Goal: Transaction & Acquisition: Purchase product/service

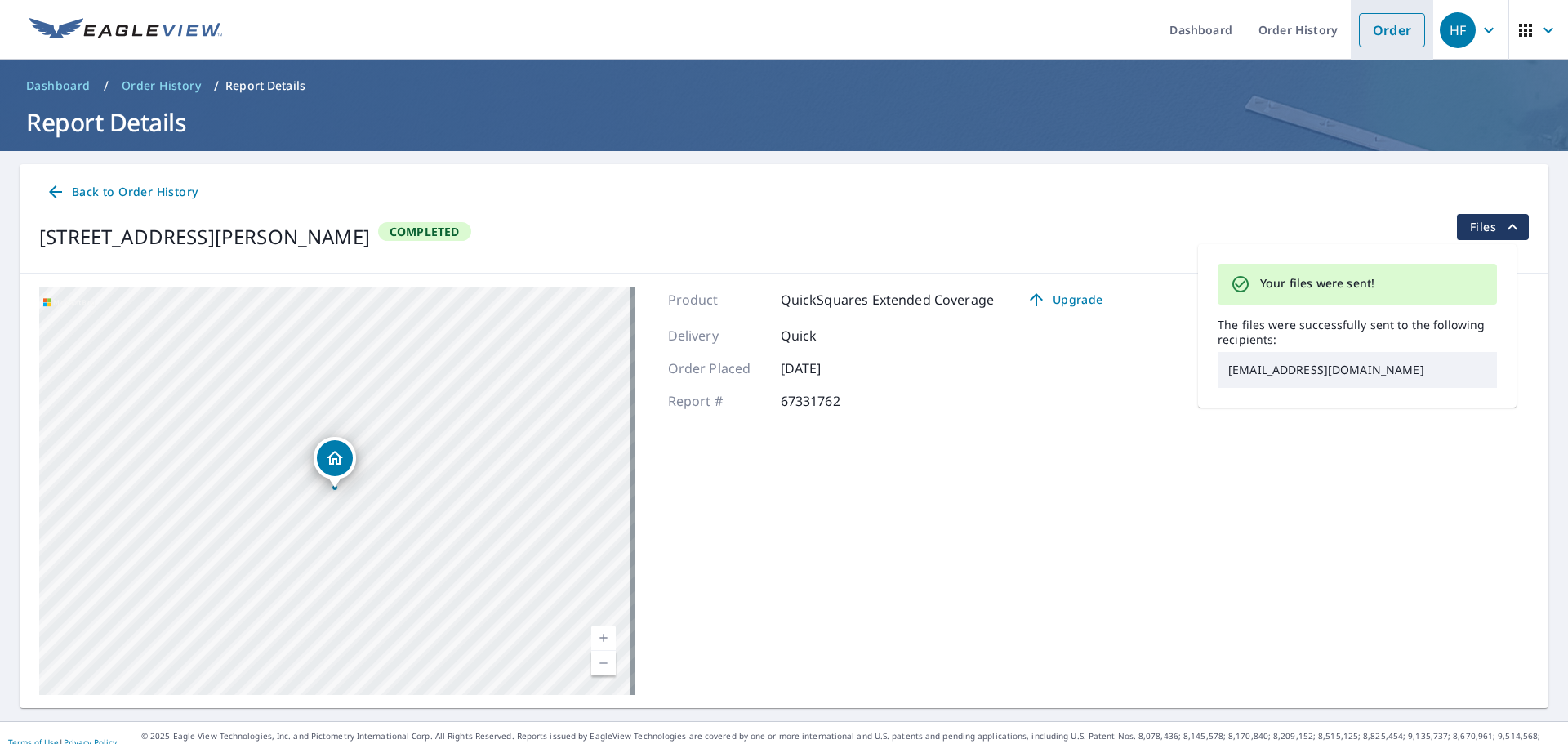
click at [1378, 29] on link "Order" at bounding box center [1392, 30] width 67 height 35
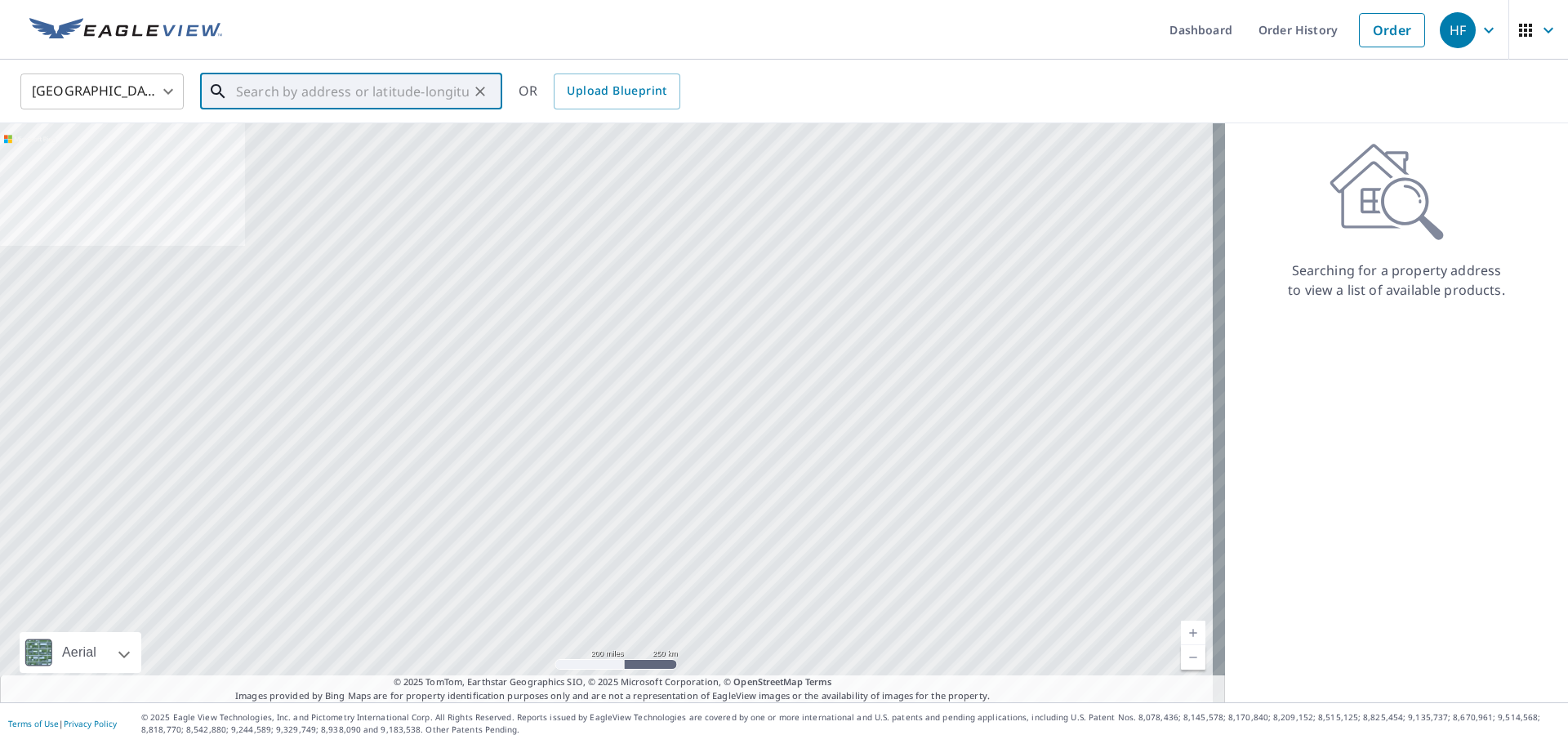
click at [276, 83] on input "text" at bounding box center [353, 91] width 232 height 46
paste input "[STREET_ADDRESS]"
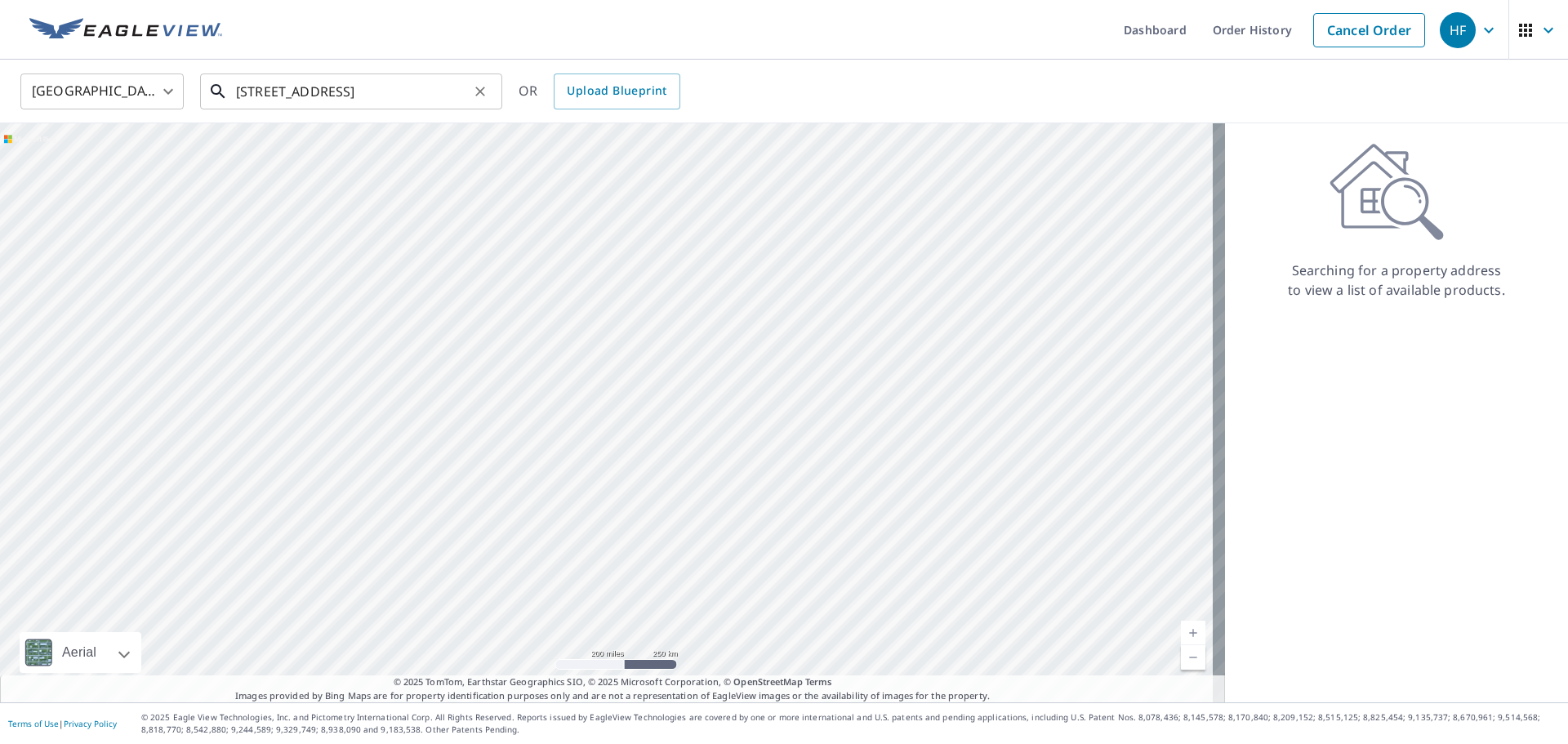
click at [395, 101] on input "[STREET_ADDRESS]" at bounding box center [353, 91] width 232 height 46
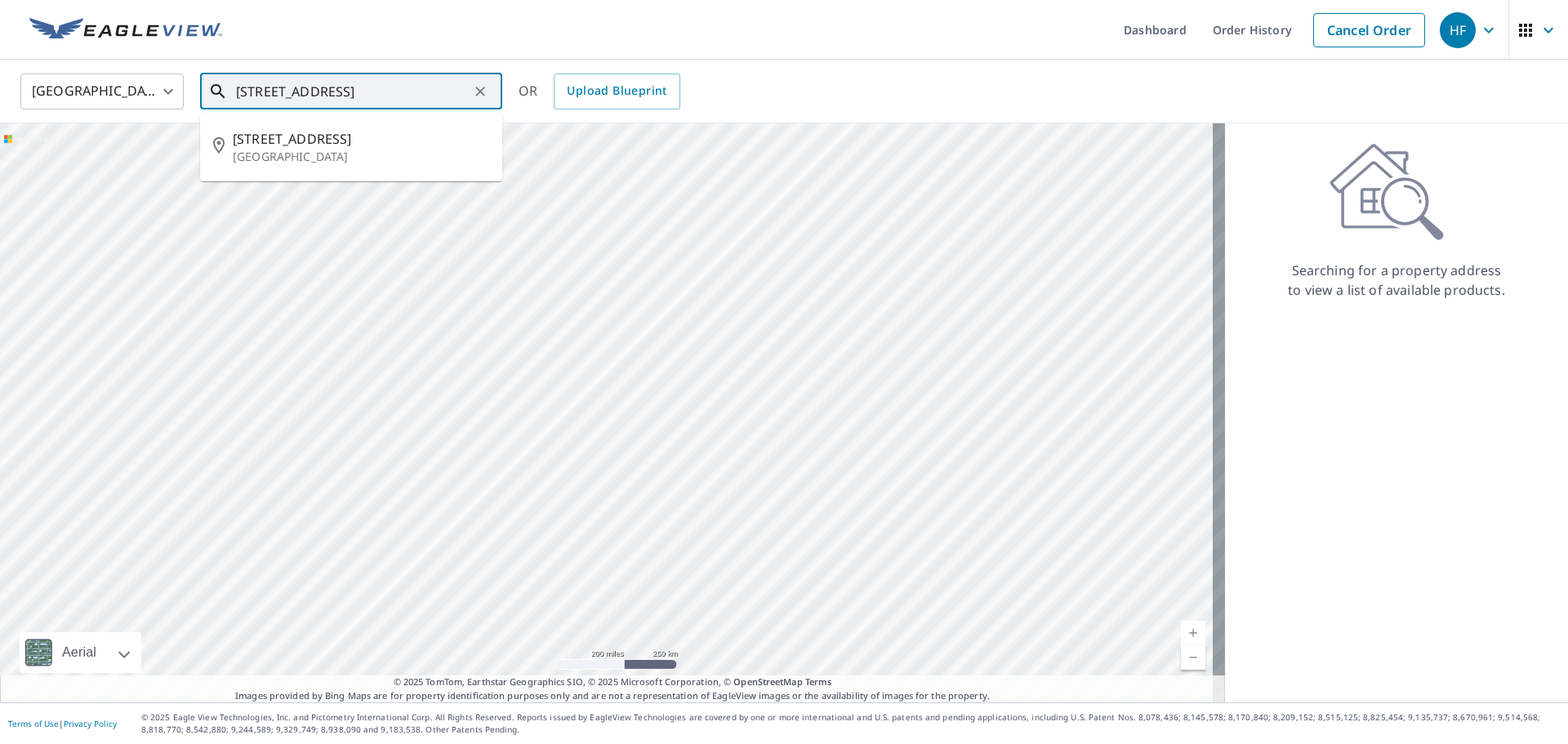
paste input "[GEOGRAPHIC_DATA]"
type input "[STREET_ADDRESS]"
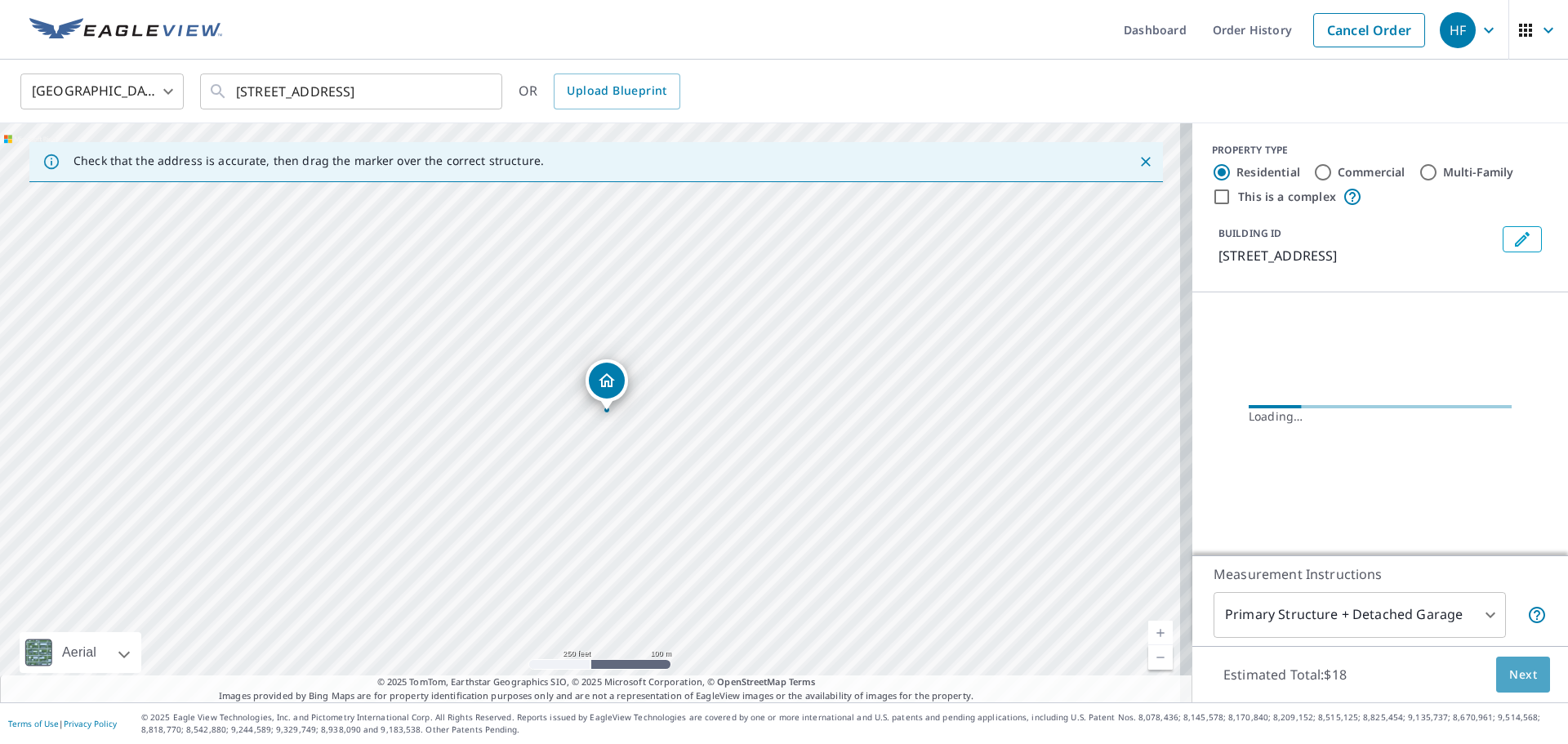
click at [1509, 682] on span "Next" at bounding box center [1523, 675] width 28 height 21
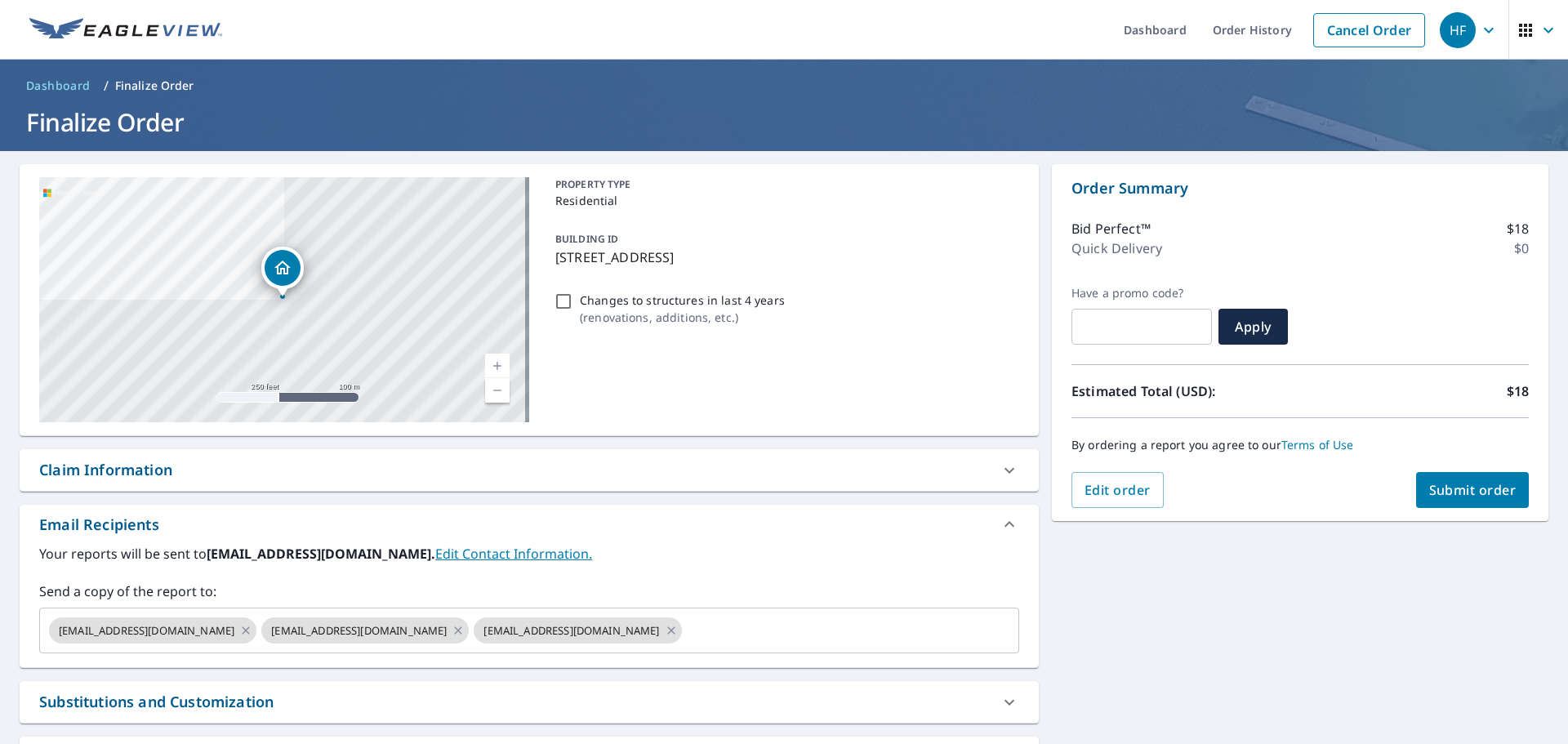
click at [1429, 490] on span "Submit order" at bounding box center [1473, 490] width 87 height 18
checkbox input "true"
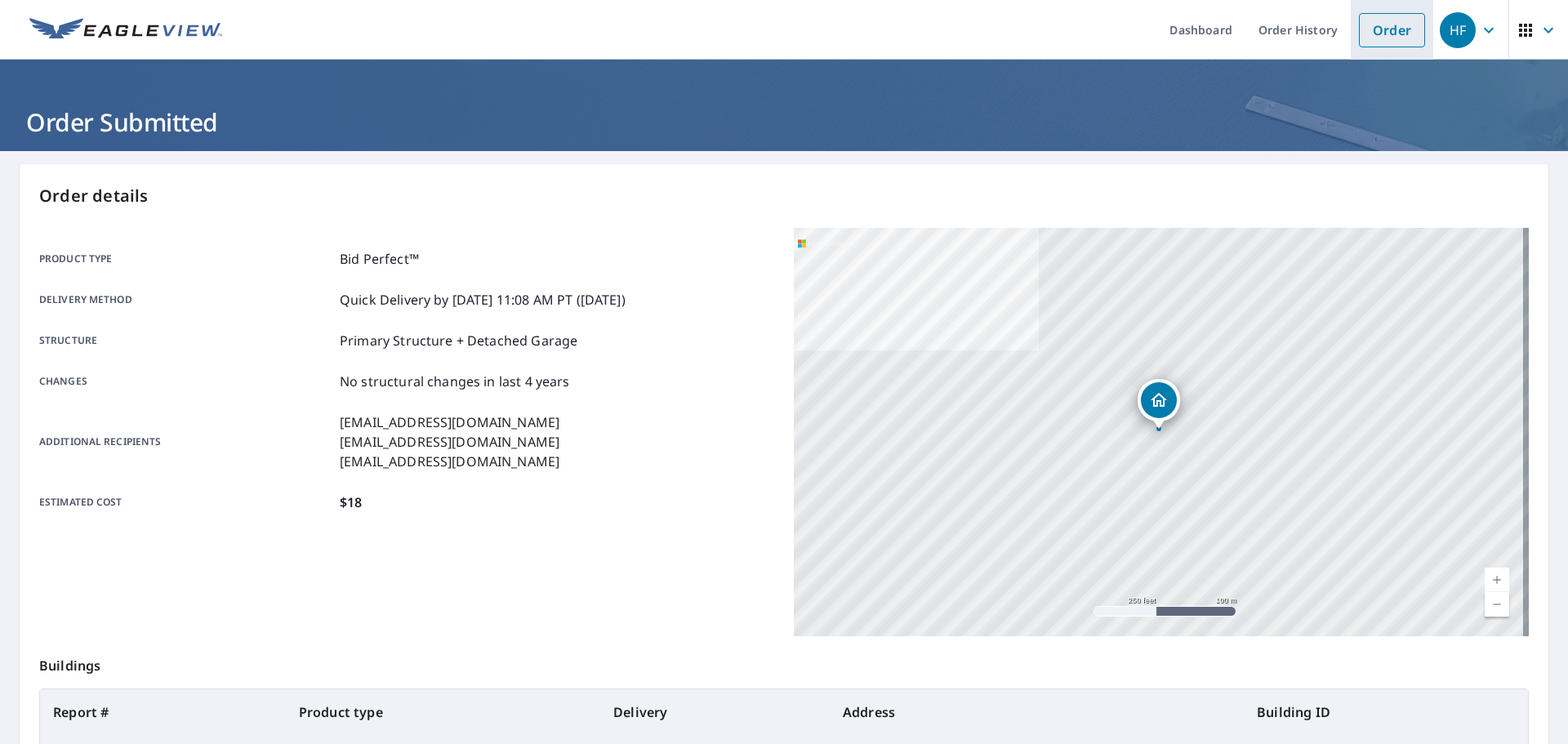
click at [1374, 30] on link "Order" at bounding box center [1392, 30] width 67 height 35
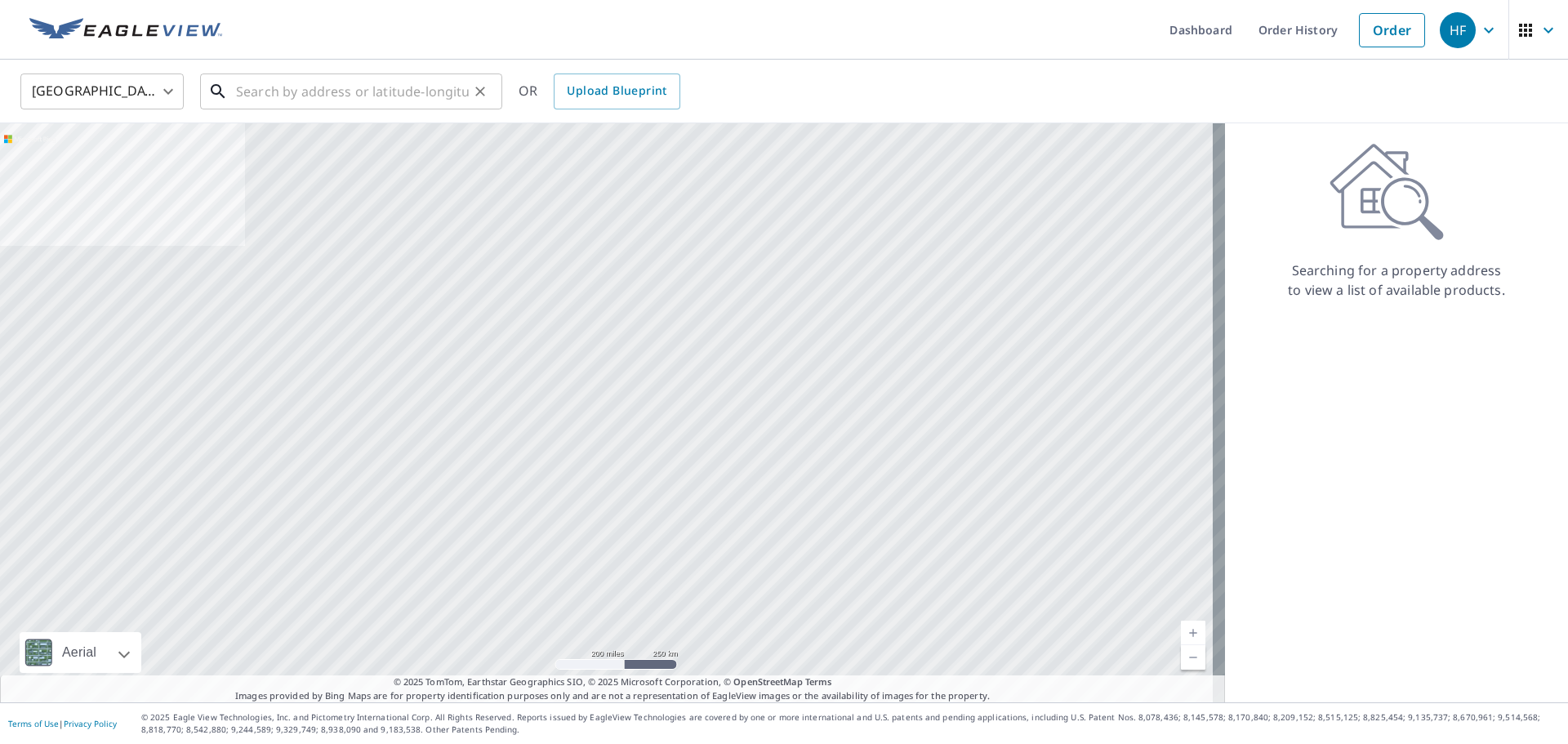
click at [292, 91] on input "text" at bounding box center [353, 91] width 232 height 46
paste input "[STREET_ADDRESS]"
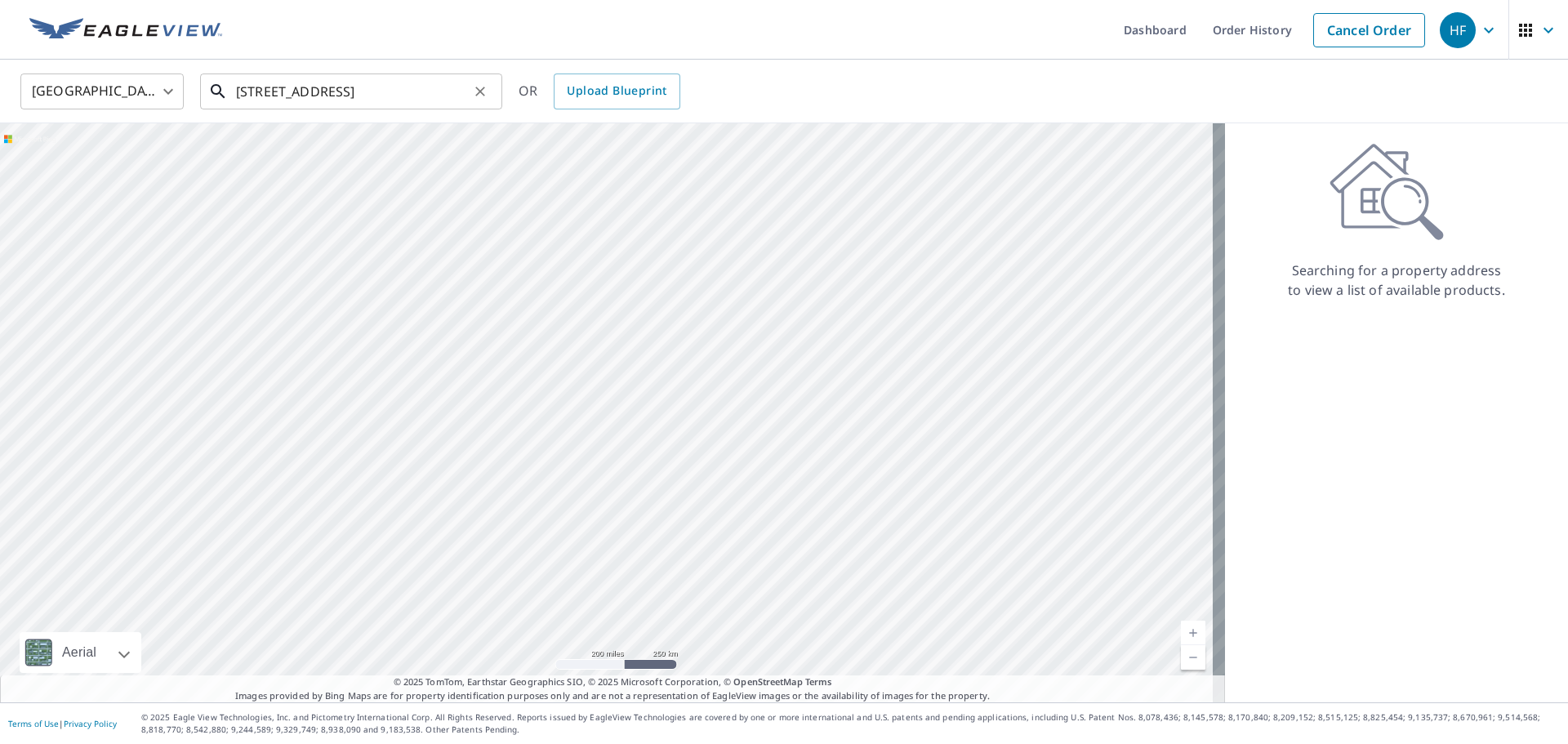
click at [368, 87] on input "[STREET_ADDRESS]" at bounding box center [353, 91] width 232 height 46
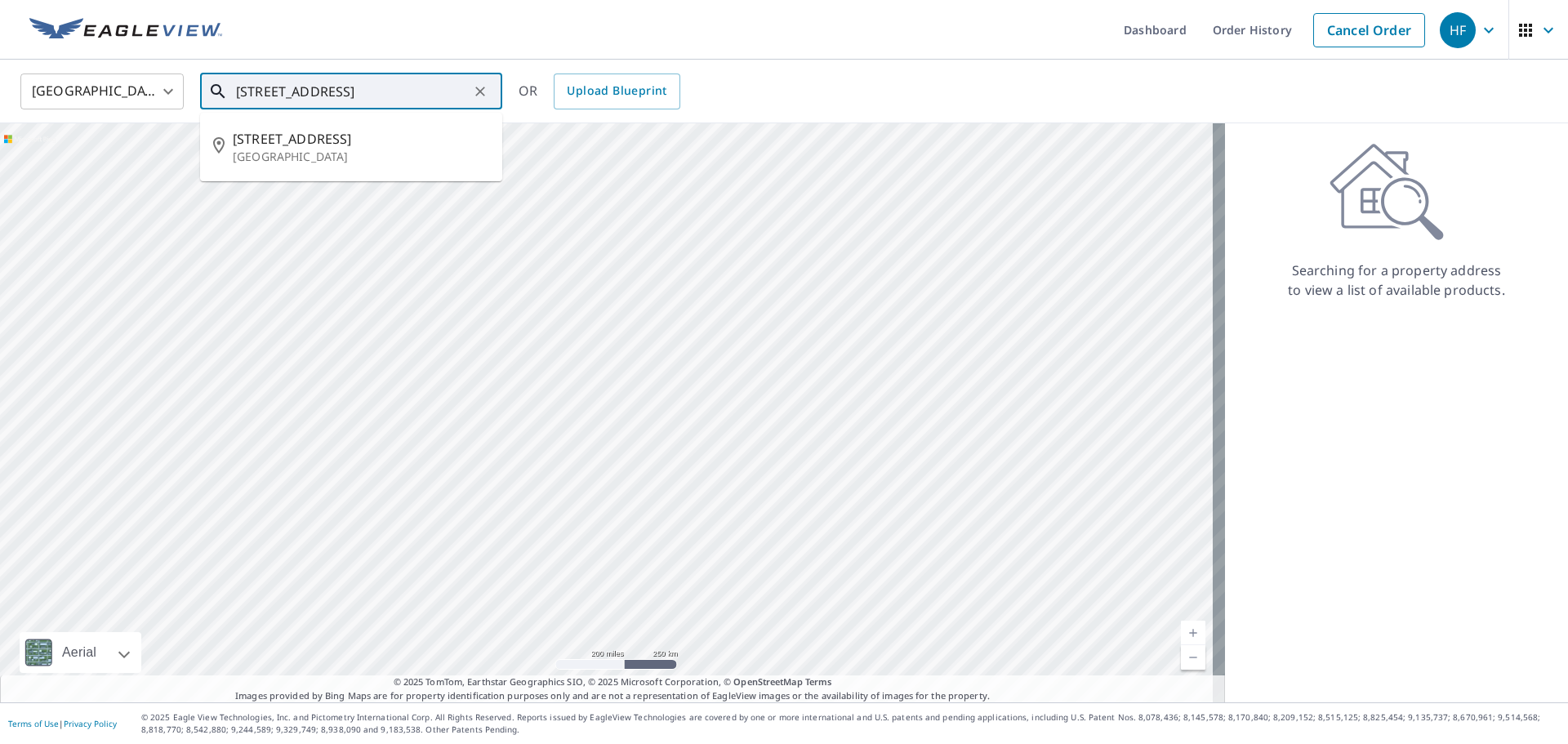
paste input "[GEOGRAPHIC_DATA]"
type input "[STREET_ADDRESS]"
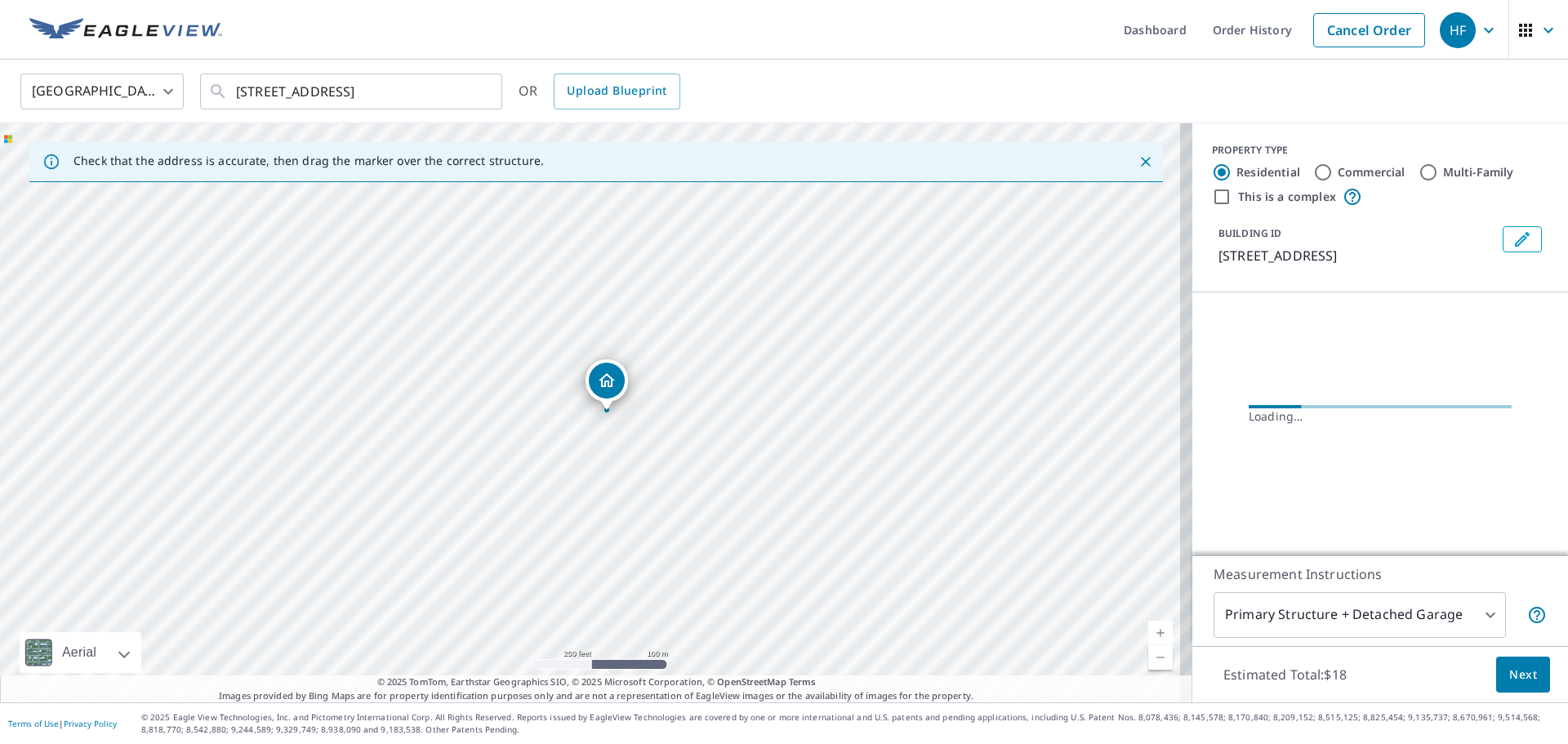
click at [1497, 670] on button "Next" at bounding box center [1523, 674] width 54 height 37
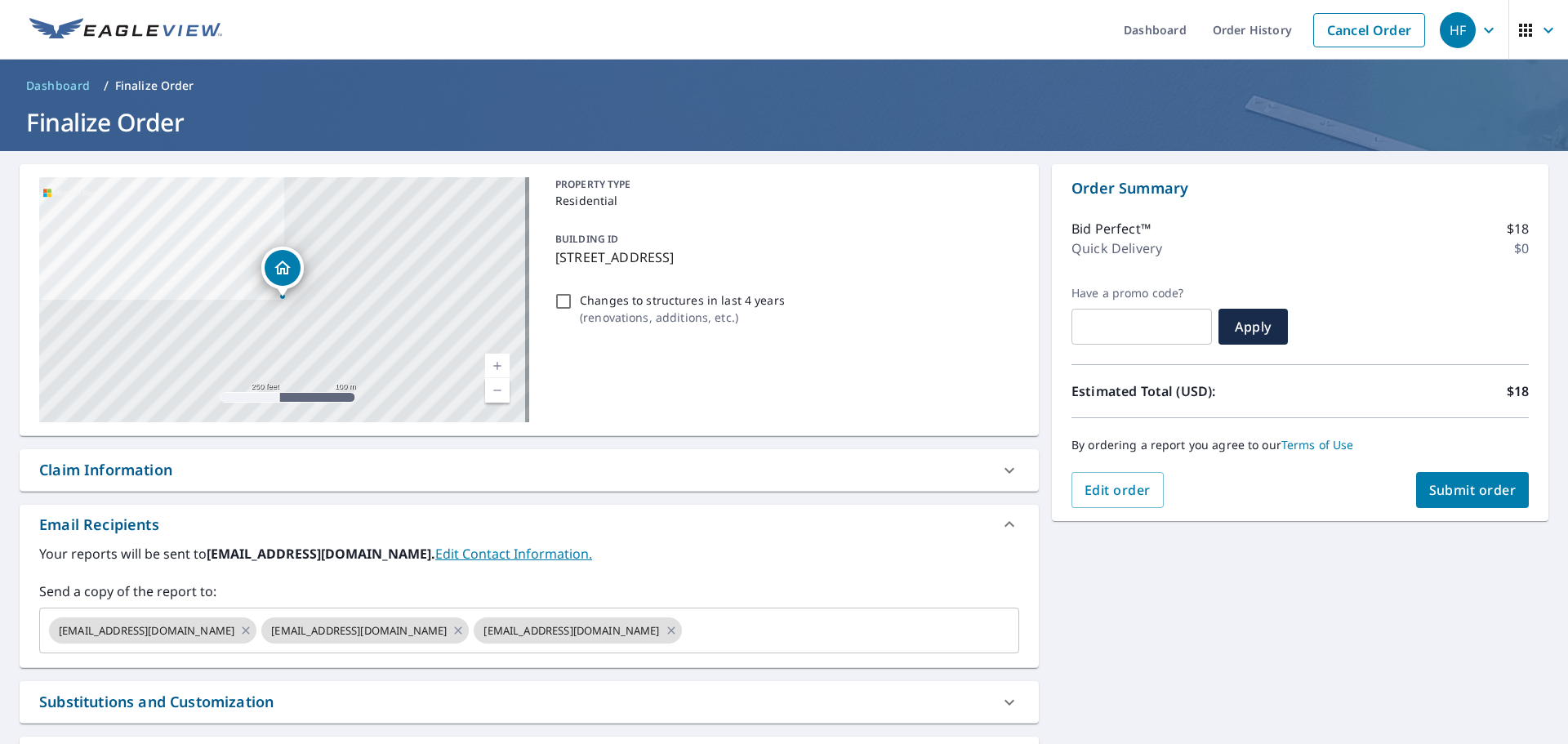
click at [1429, 491] on span "Submit order" at bounding box center [1473, 490] width 87 height 18
checkbox input "true"
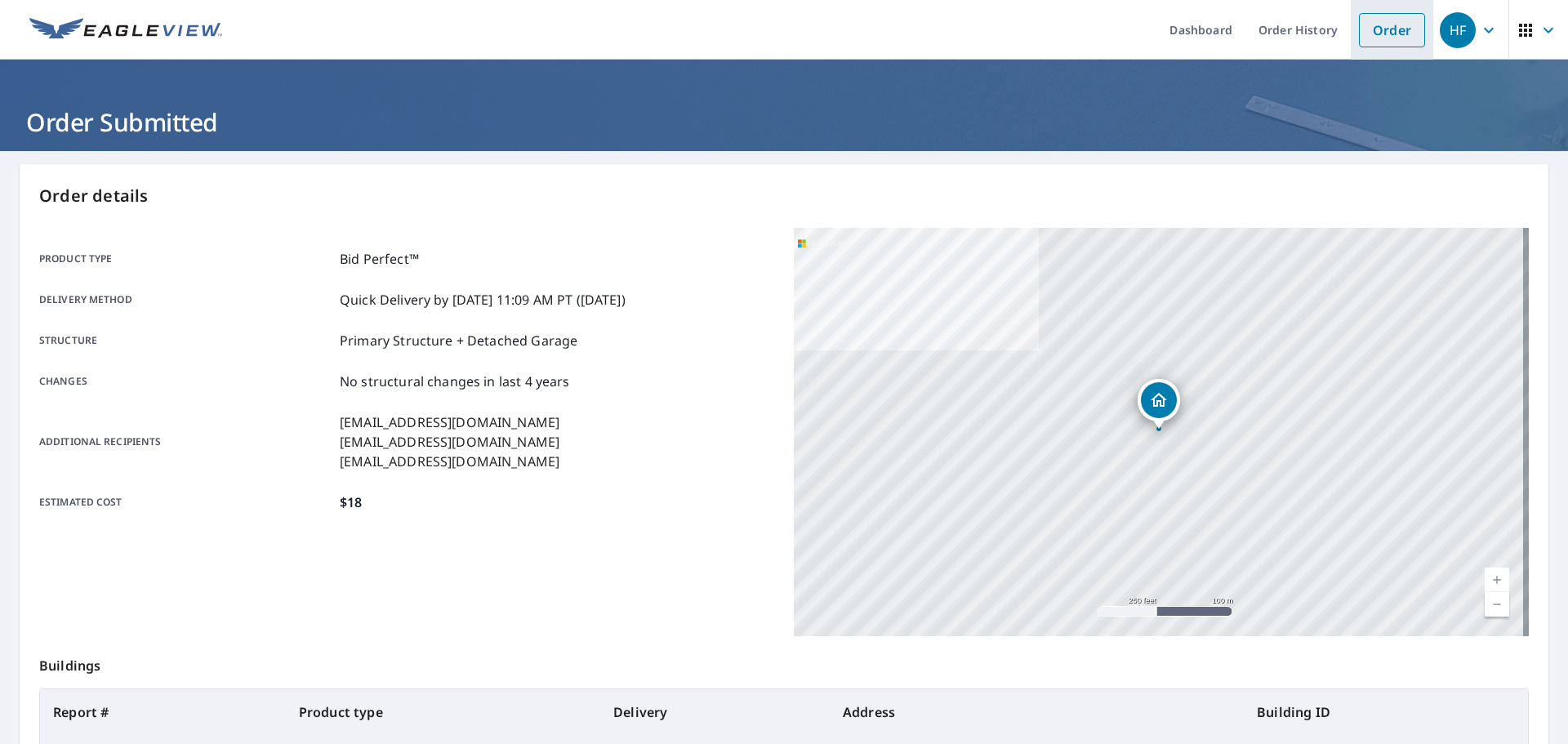
click at [1378, 26] on link "Order" at bounding box center [1392, 30] width 67 height 35
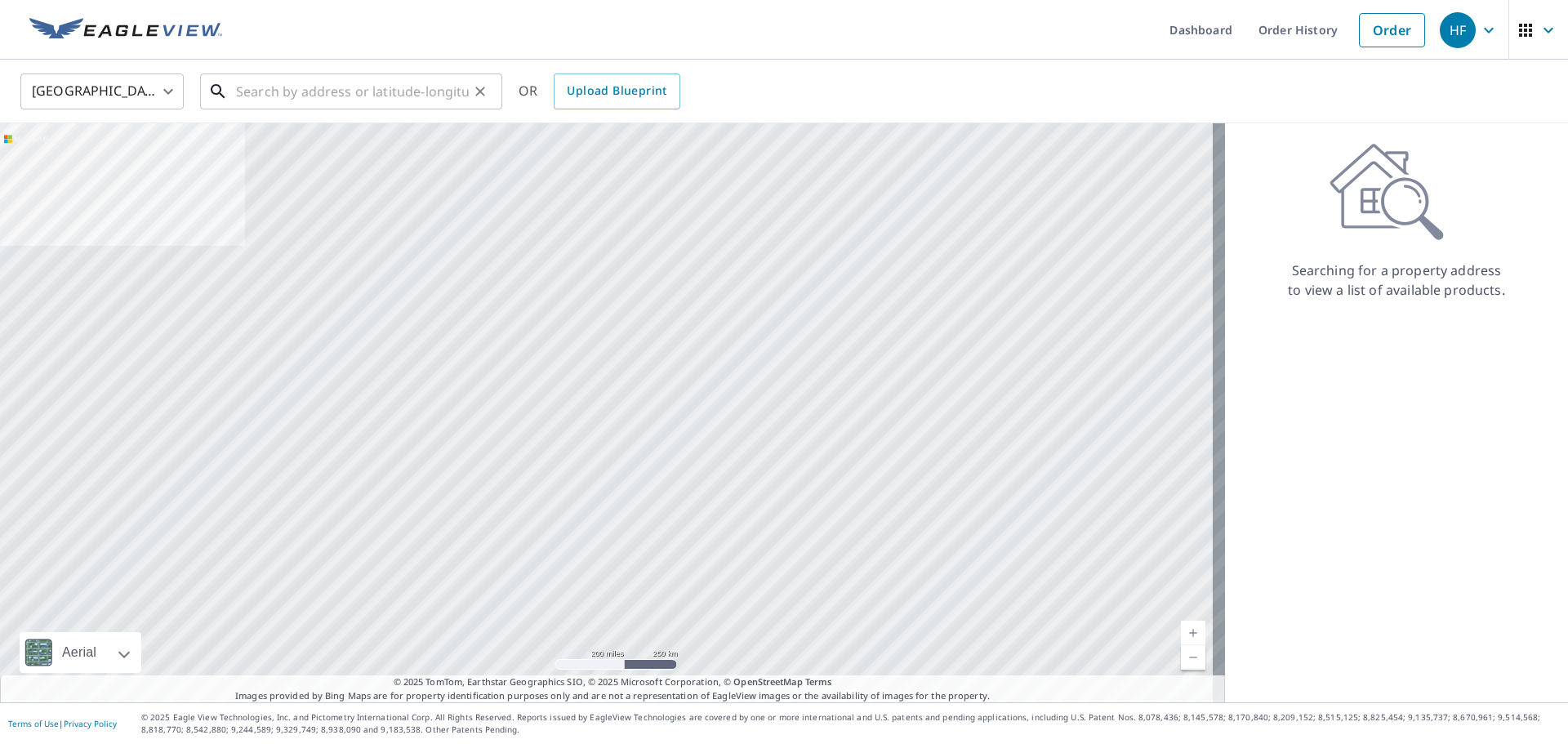
click at [315, 94] on input "text" at bounding box center [353, 91] width 232 height 46
paste input "[STREET_ADDRESS]"
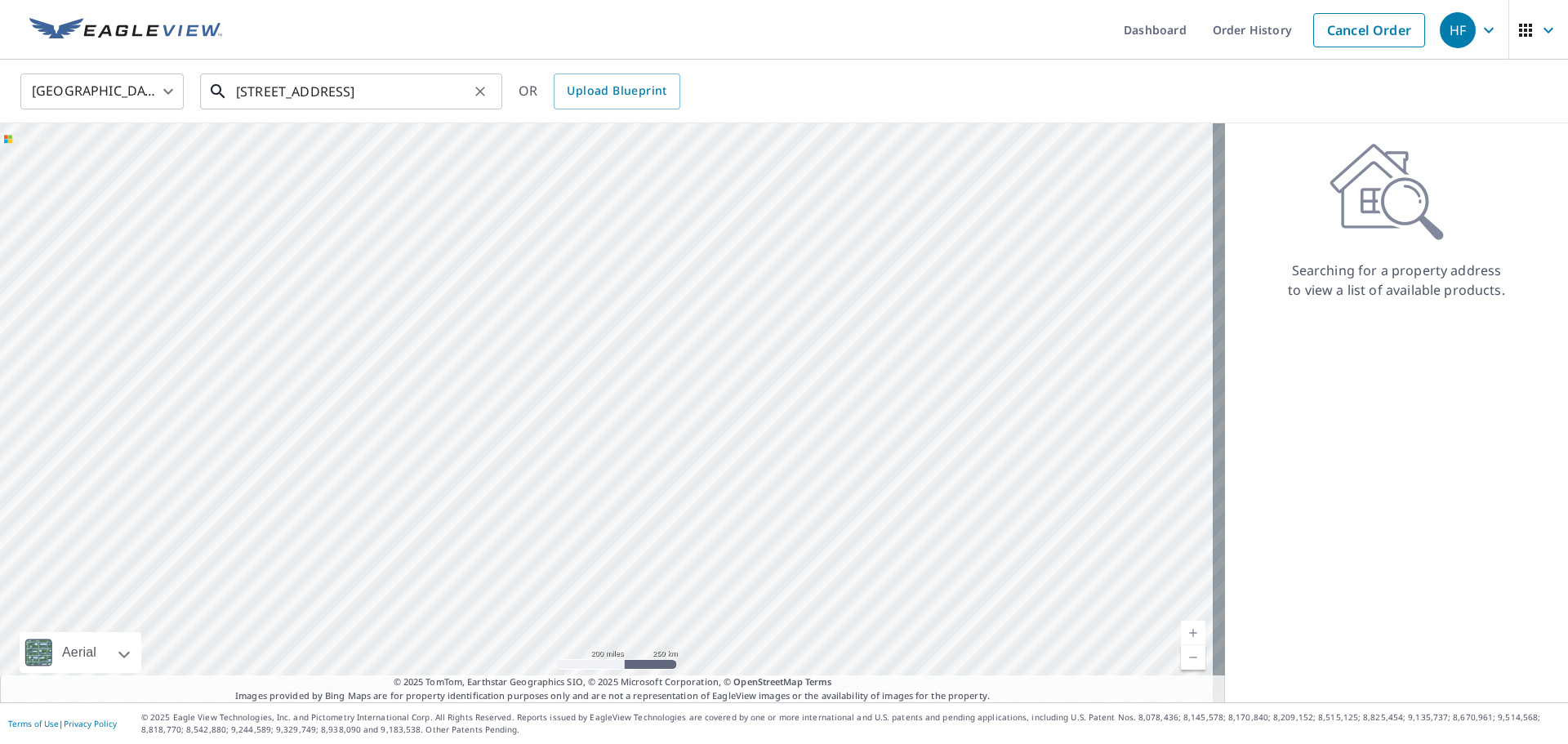
drag, startPoint x: 379, startPoint y: 89, endPoint x: 366, endPoint y: 89, distance: 13.0
click at [370, 89] on input "[STREET_ADDRESS]" at bounding box center [353, 91] width 232 height 46
paste input "[GEOGRAPHIC_DATA]"
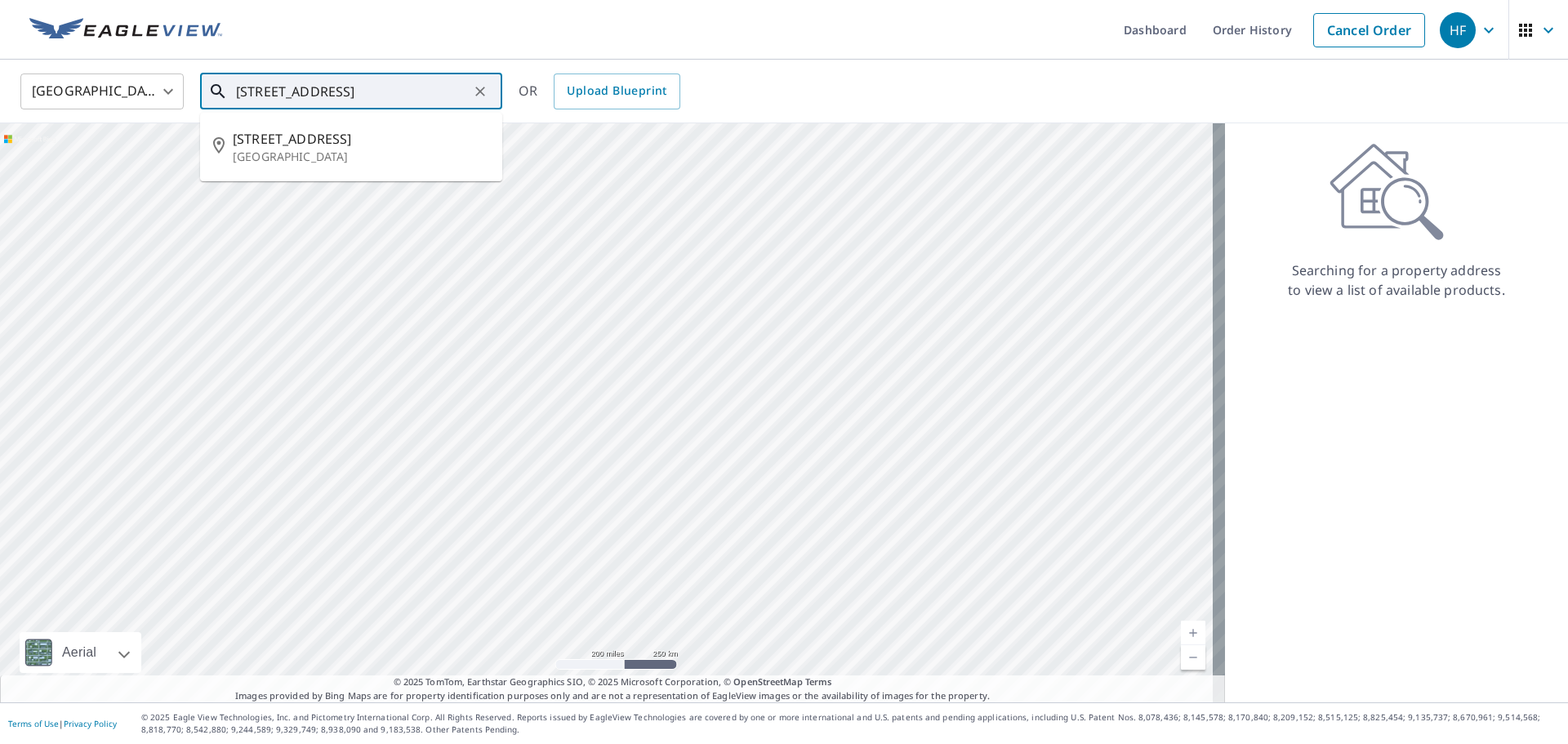
scroll to position [0, 23]
type input "[STREET_ADDRESS]"
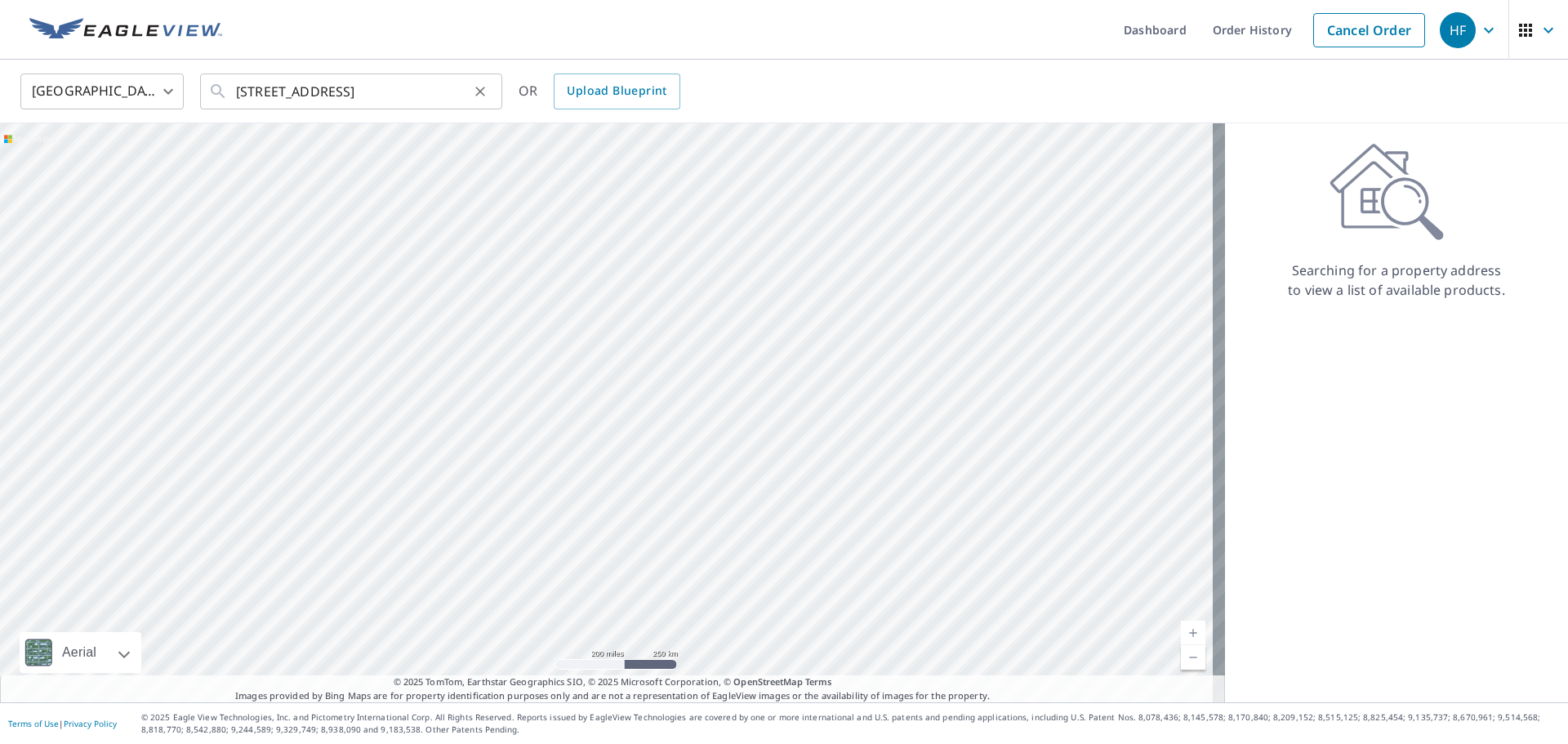
scroll to position [0, 0]
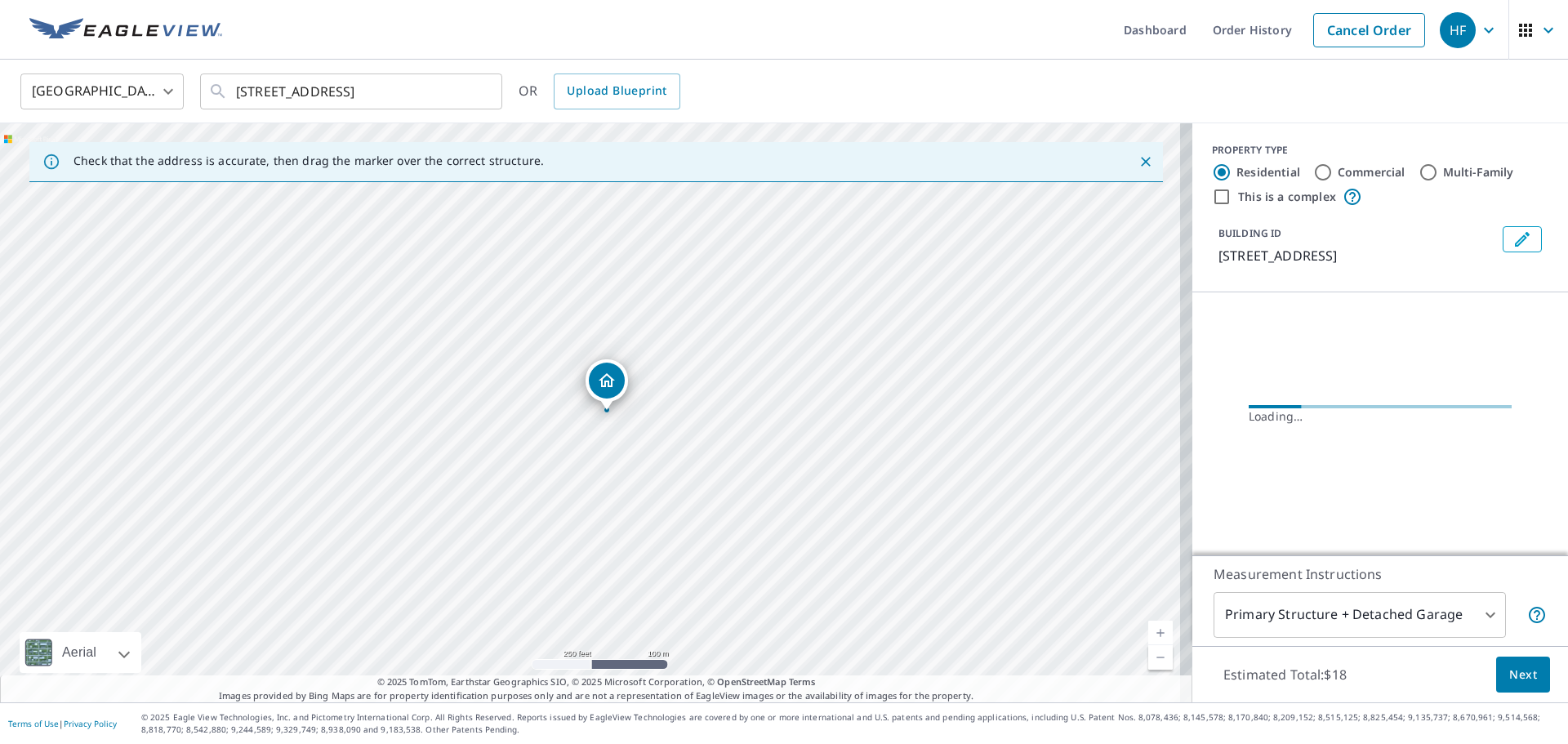
click at [1509, 673] on span "Next" at bounding box center [1523, 675] width 28 height 21
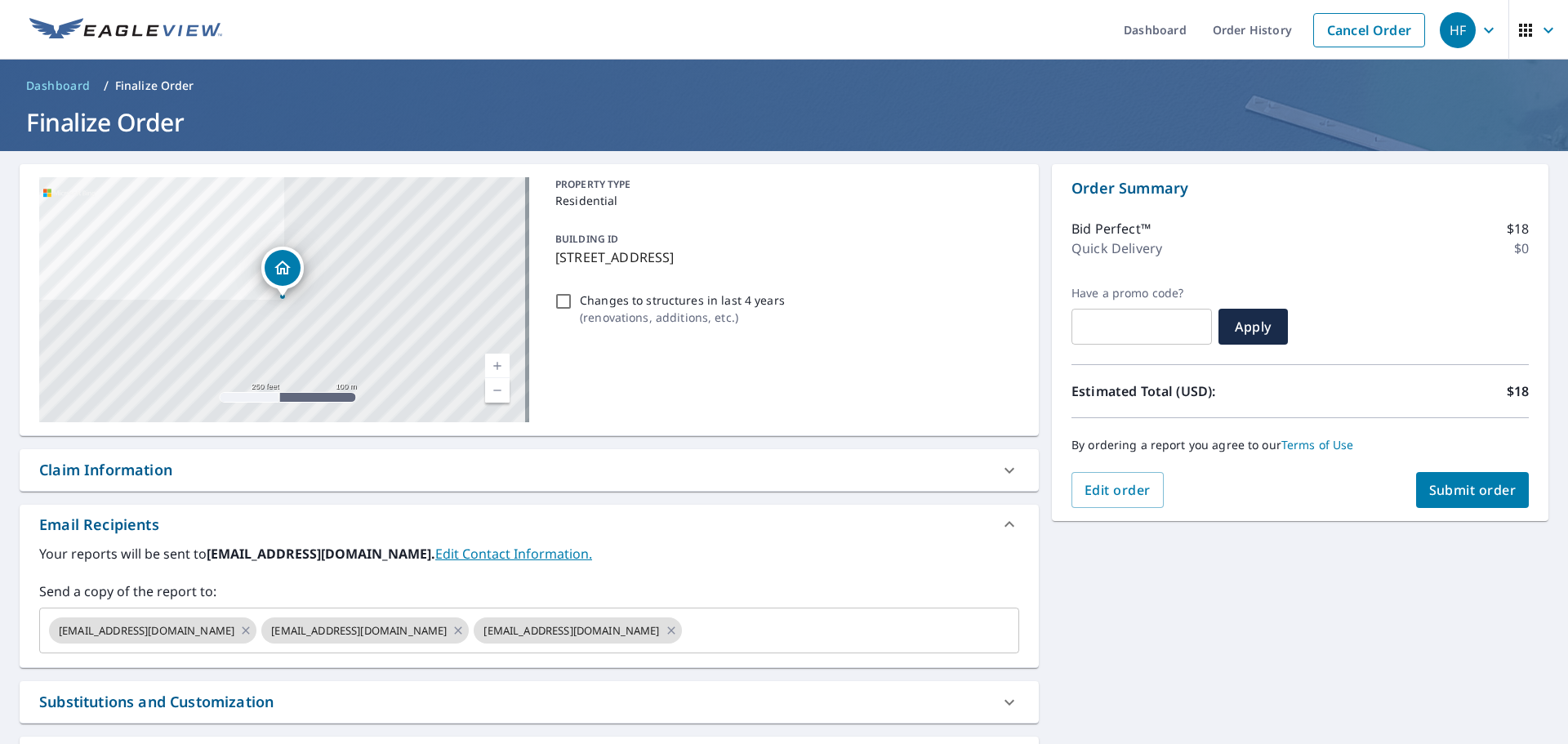
click at [1446, 494] on span "Submit order" at bounding box center [1473, 490] width 87 height 18
checkbox input "true"
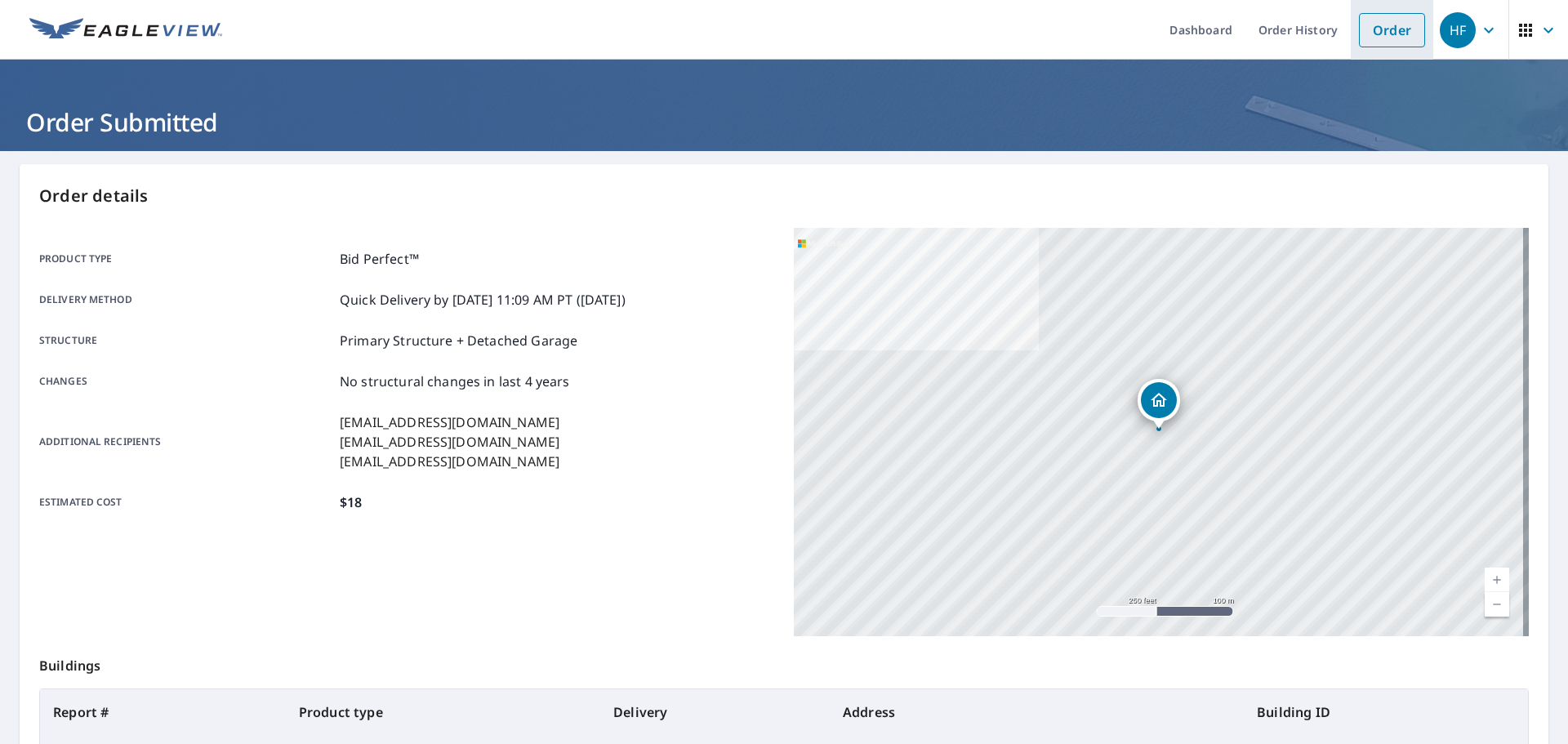
click at [1366, 34] on link "Order" at bounding box center [1392, 30] width 67 height 35
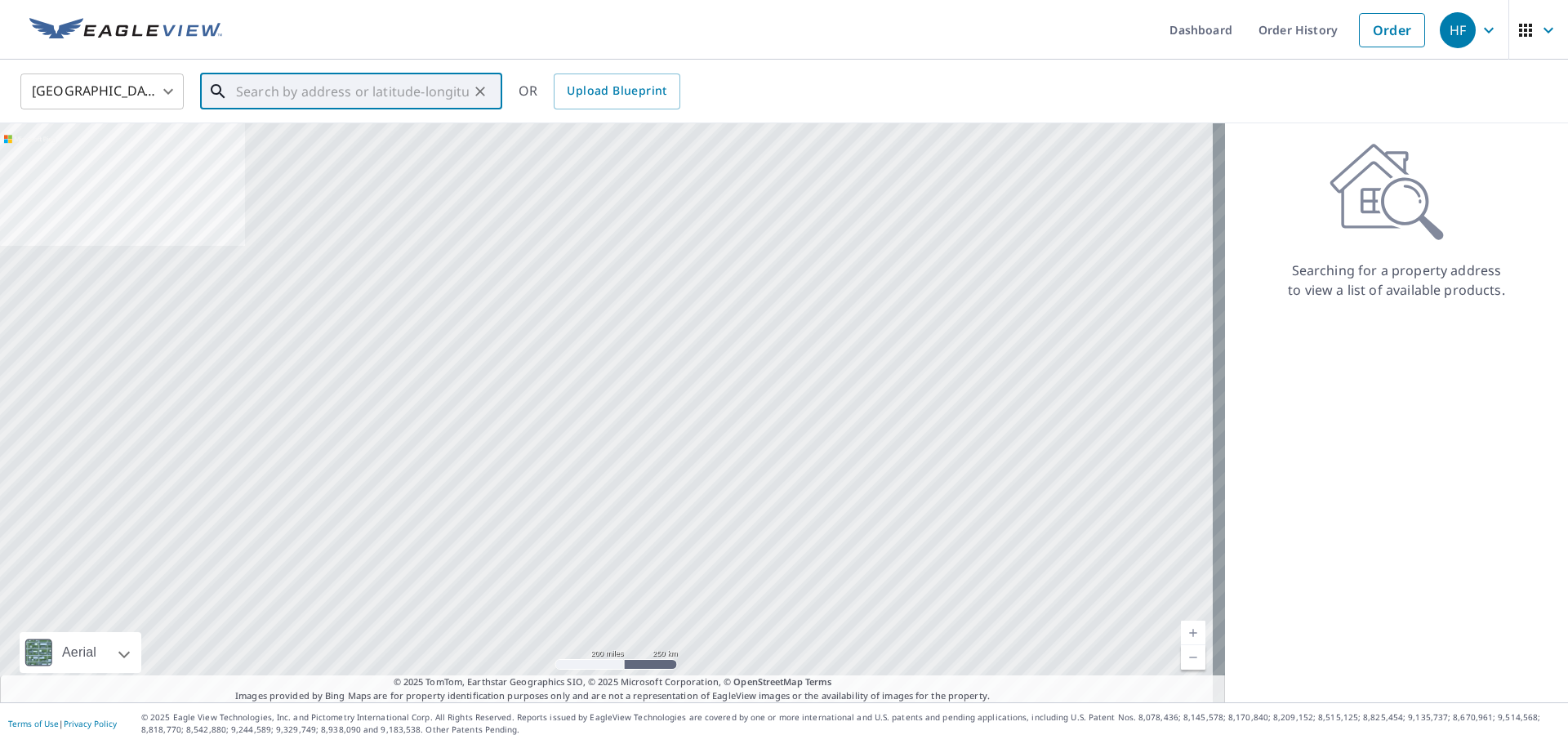
click at [353, 83] on input "text" at bounding box center [353, 91] width 232 height 46
paste input "[STREET_ADDRESS]"
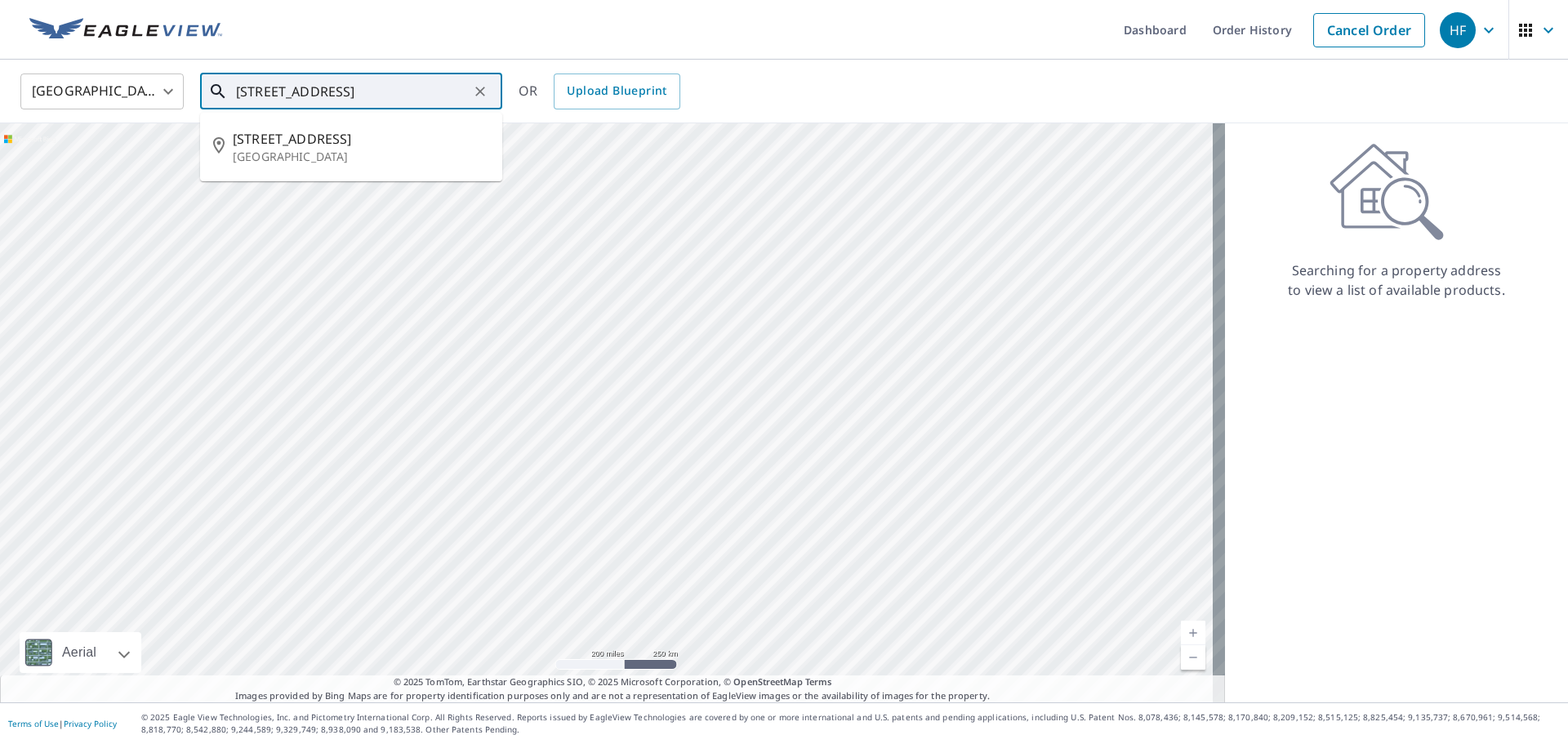
click at [388, 94] on input "[STREET_ADDRESS]" at bounding box center [353, 91] width 232 height 46
paste input "[GEOGRAPHIC_DATA]"
type input "[STREET_ADDRESS]"
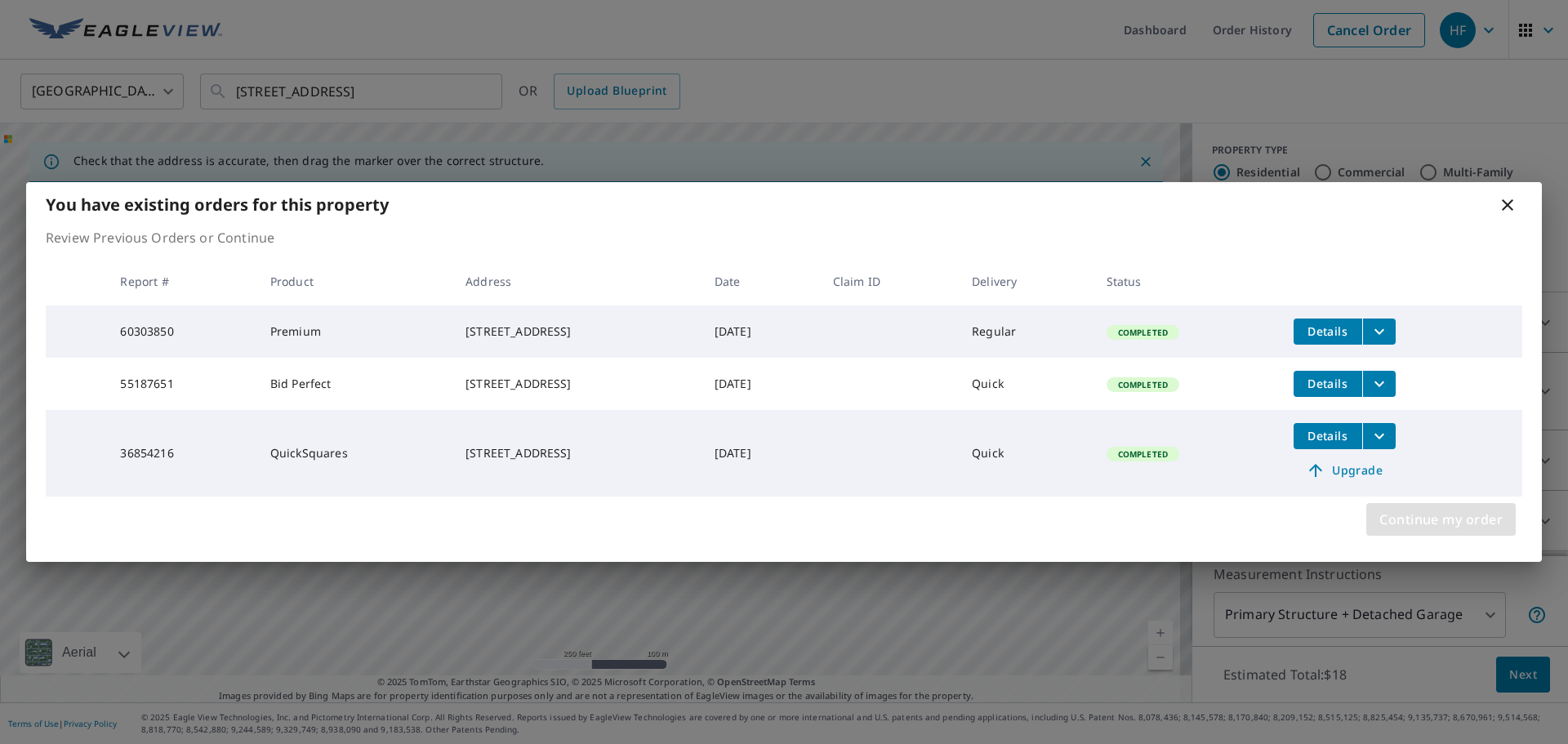
click at [1462, 528] on span "Continue my order" at bounding box center [1441, 520] width 123 height 23
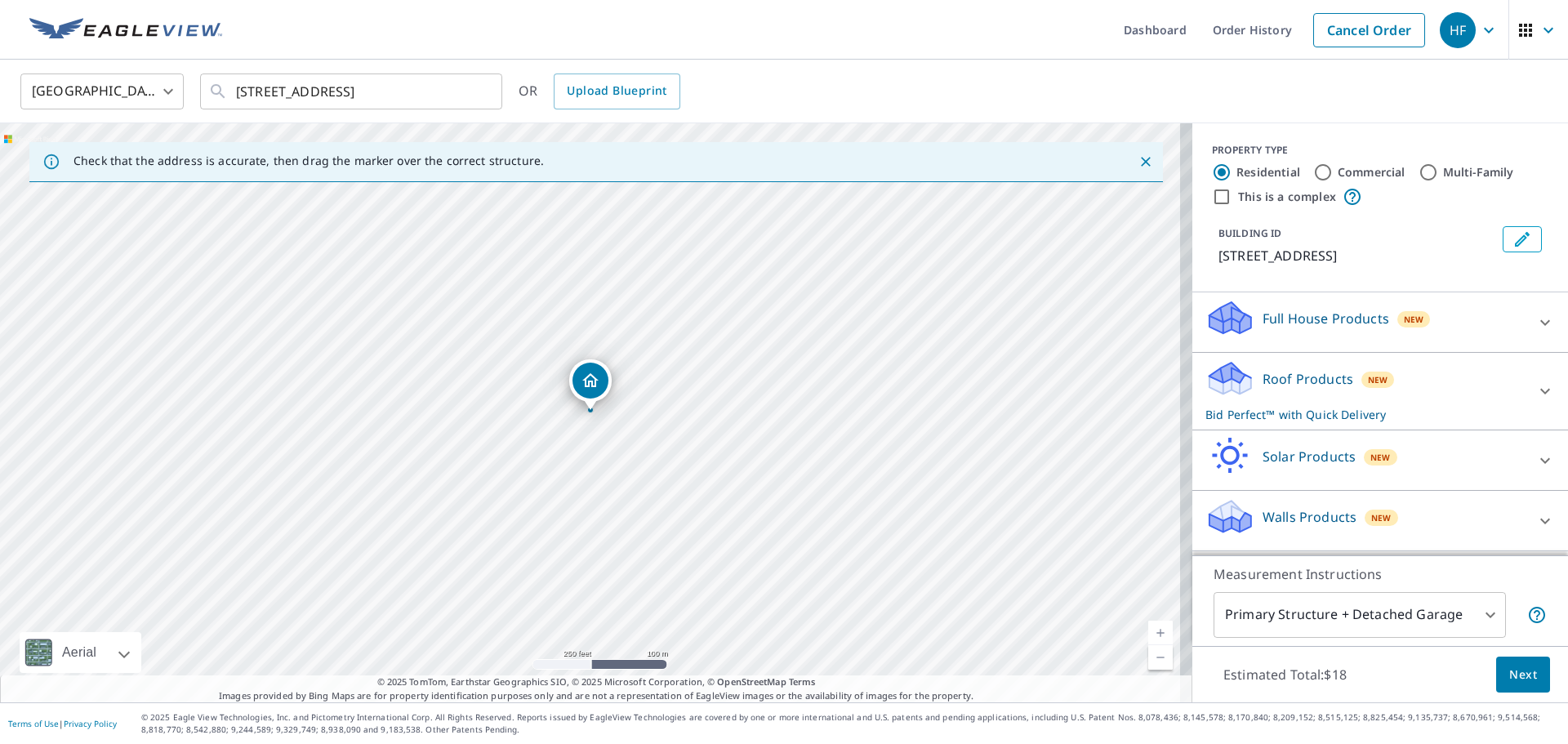
click at [1509, 678] on span "Next" at bounding box center [1523, 675] width 28 height 21
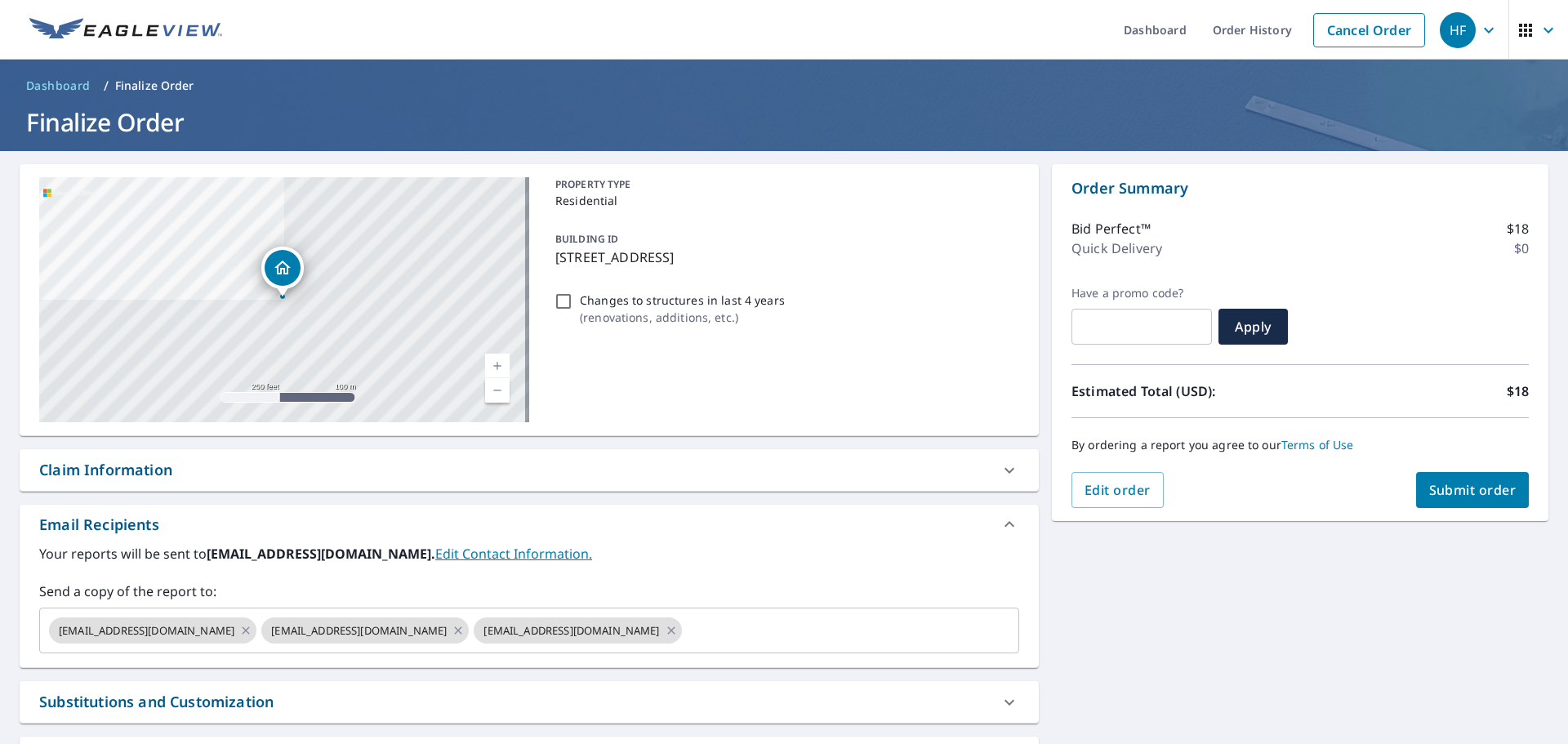
click at [1429, 483] on span "Submit order" at bounding box center [1473, 490] width 87 height 18
checkbox input "true"
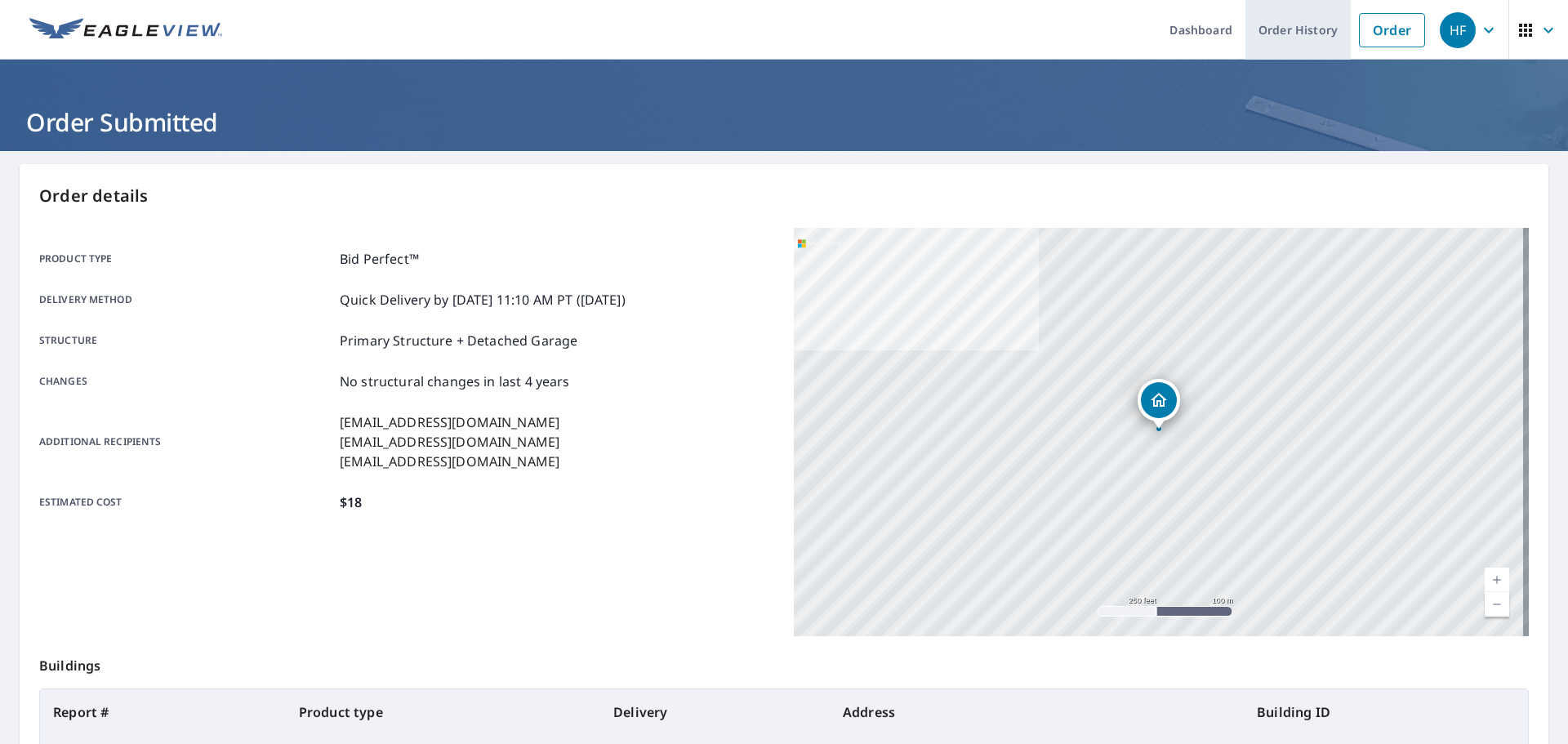
drag, startPoint x: 1361, startPoint y: 39, endPoint x: 1310, endPoint y: 46, distance: 51.5
click at [1361, 40] on link "Order" at bounding box center [1392, 30] width 67 height 35
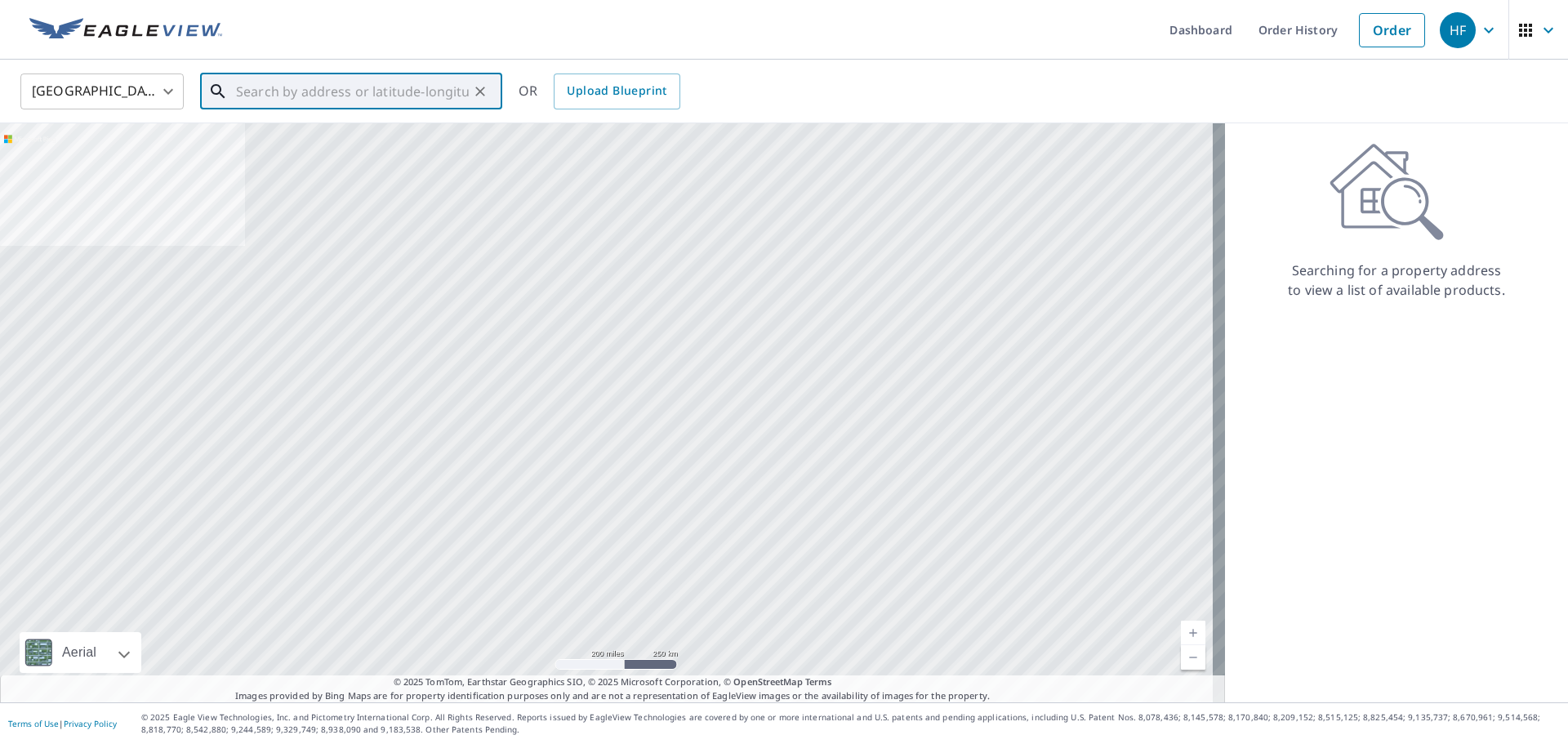
click at [357, 95] on input "text" at bounding box center [353, 91] width 232 height 46
paste input "[STREET_ADDRESS]"
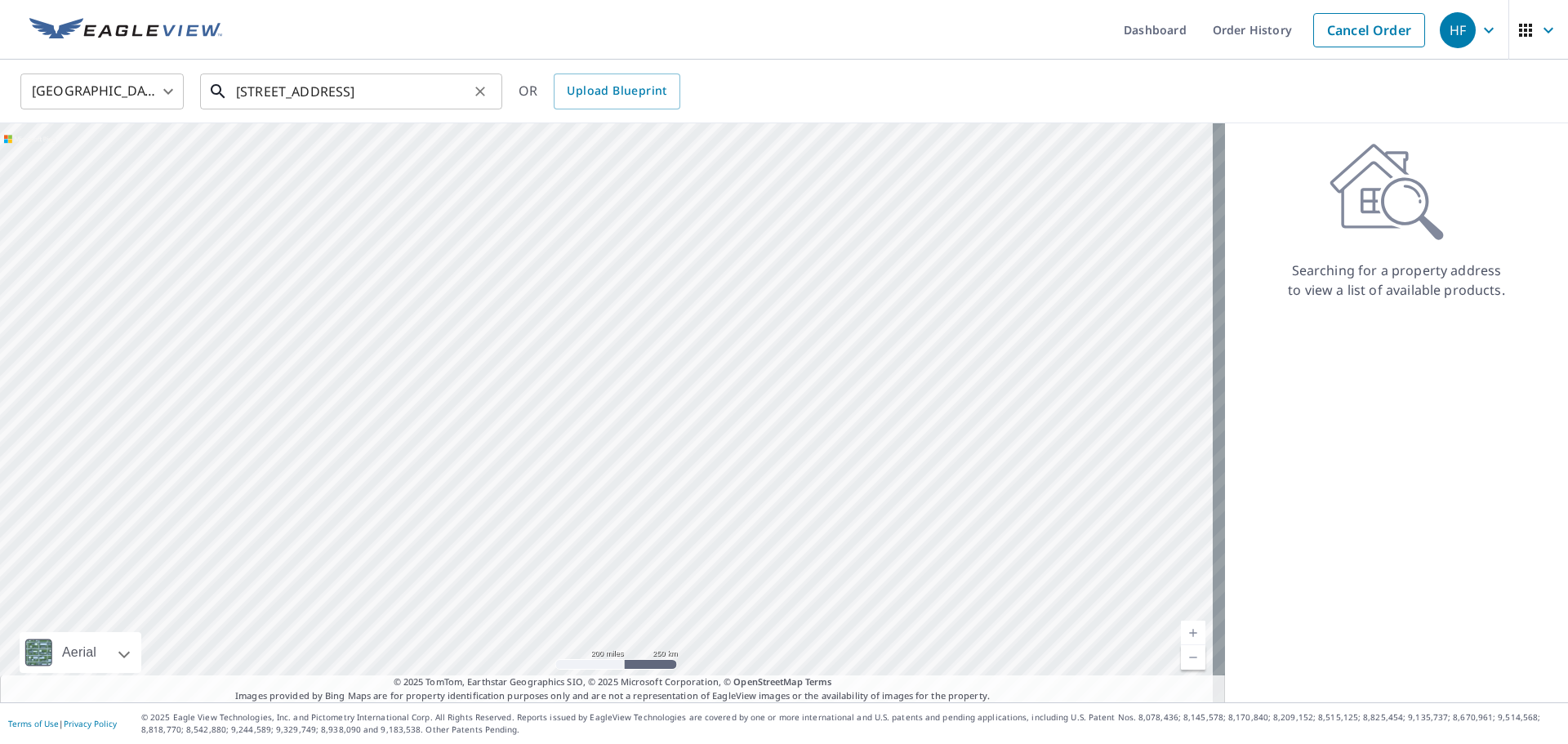
click at [392, 102] on input "[STREET_ADDRESS]" at bounding box center [353, 91] width 232 height 46
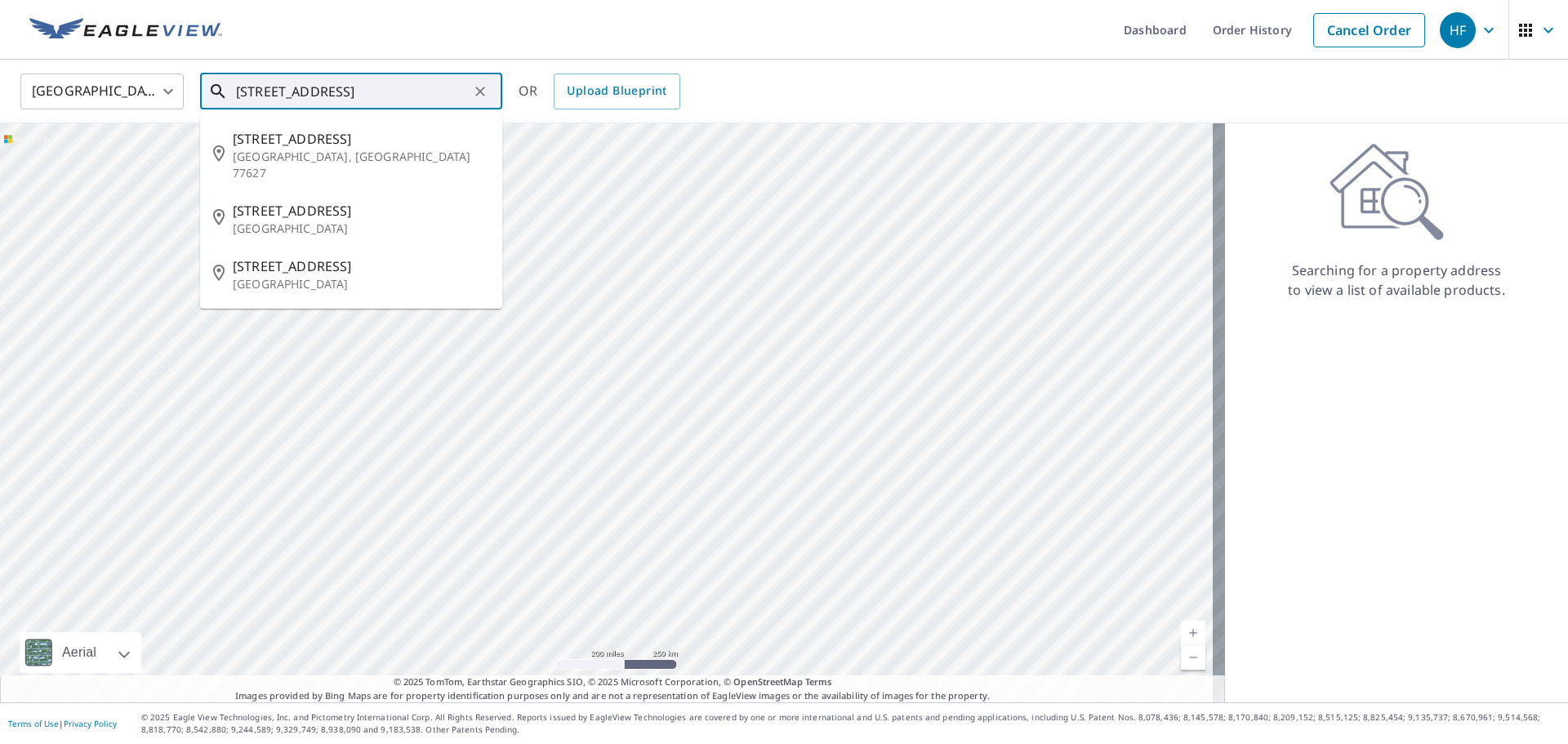
paste input "[GEOGRAPHIC_DATA]"
type input "[STREET_ADDRESS]"
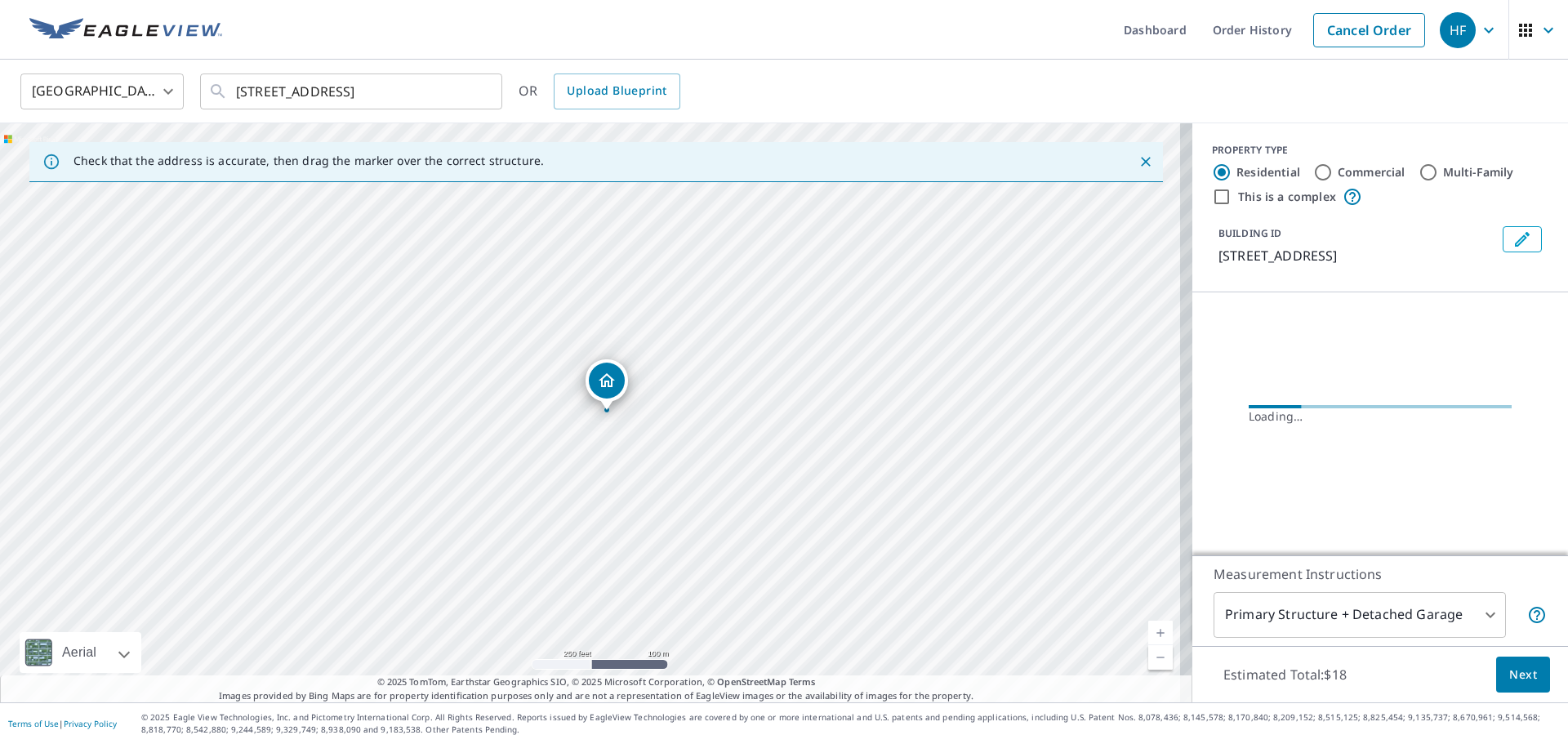
click at [1509, 671] on span "Next" at bounding box center [1523, 675] width 28 height 21
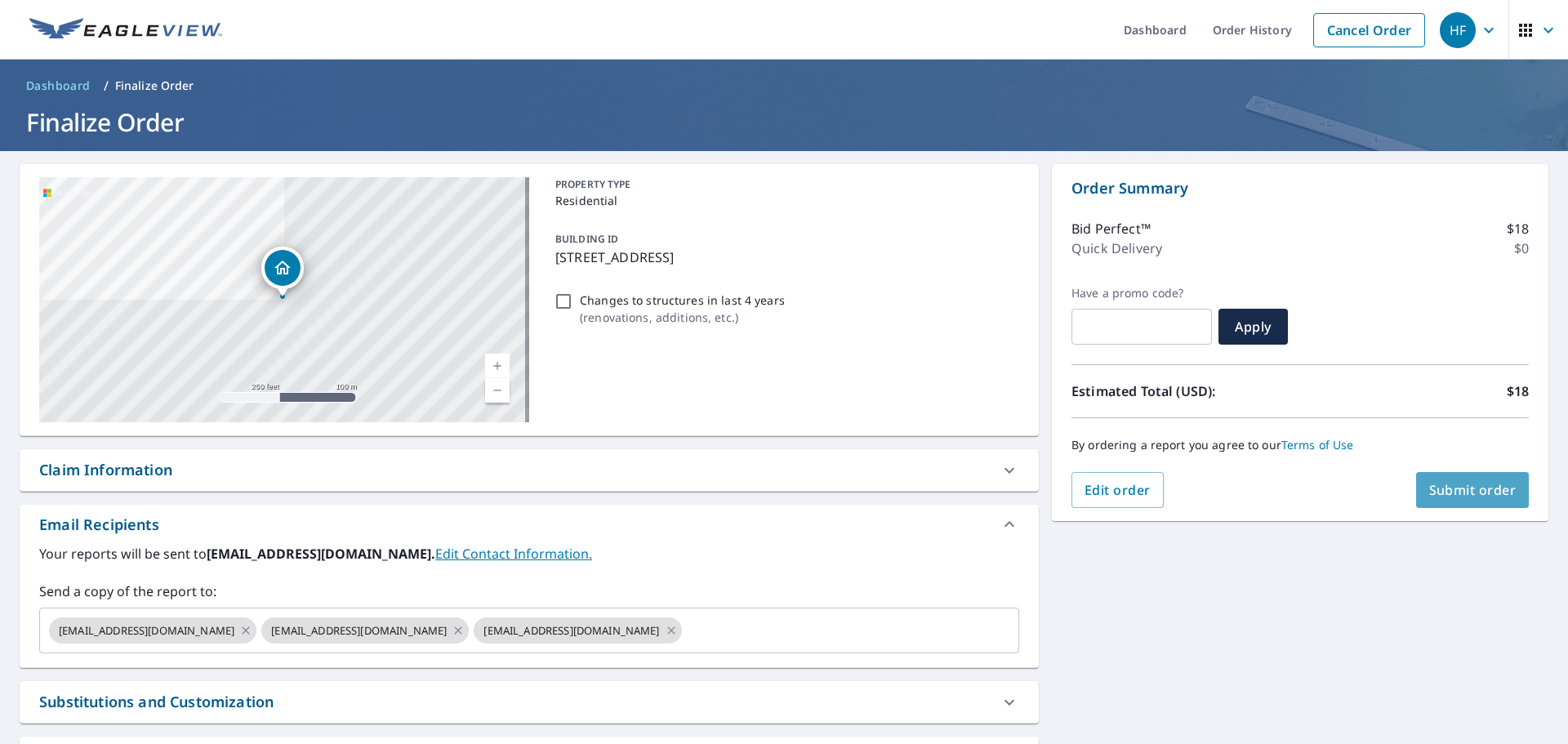
click at [1457, 489] on span "Submit order" at bounding box center [1473, 490] width 87 height 18
checkbox input "true"
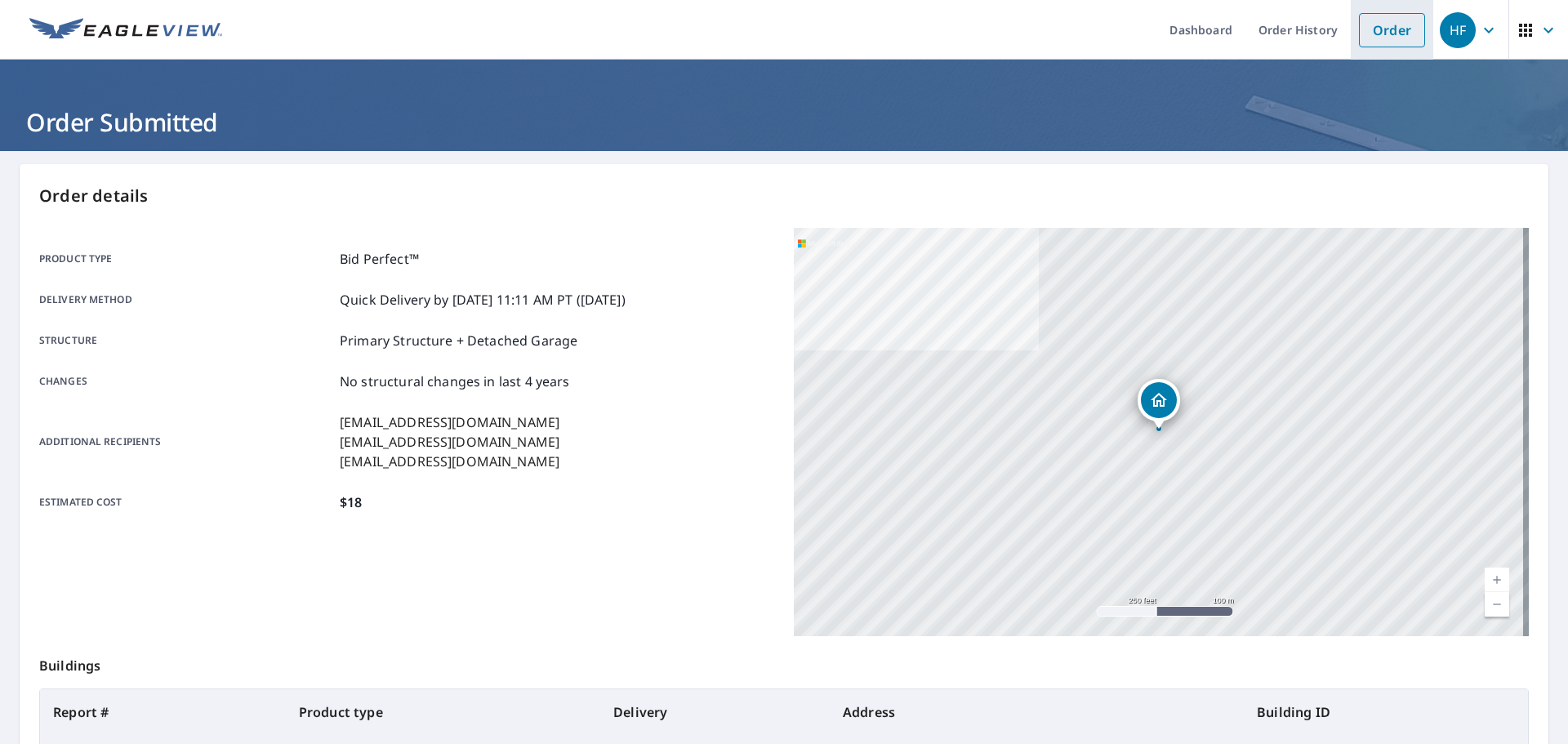
click at [1376, 17] on link "Order" at bounding box center [1392, 30] width 67 height 35
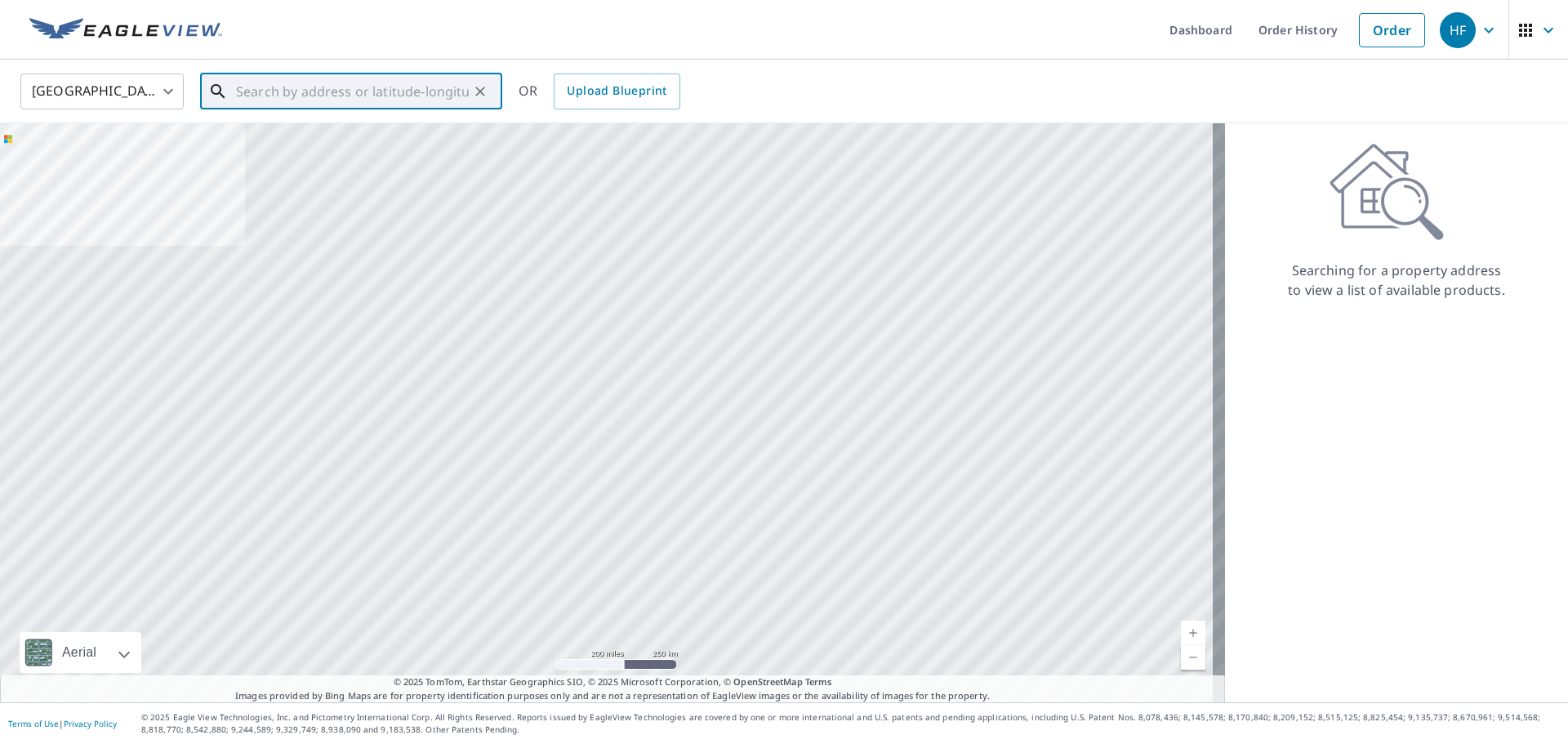
click at [345, 76] on input "text" at bounding box center [353, 91] width 232 height 46
paste input "[STREET_ADDRESS]"
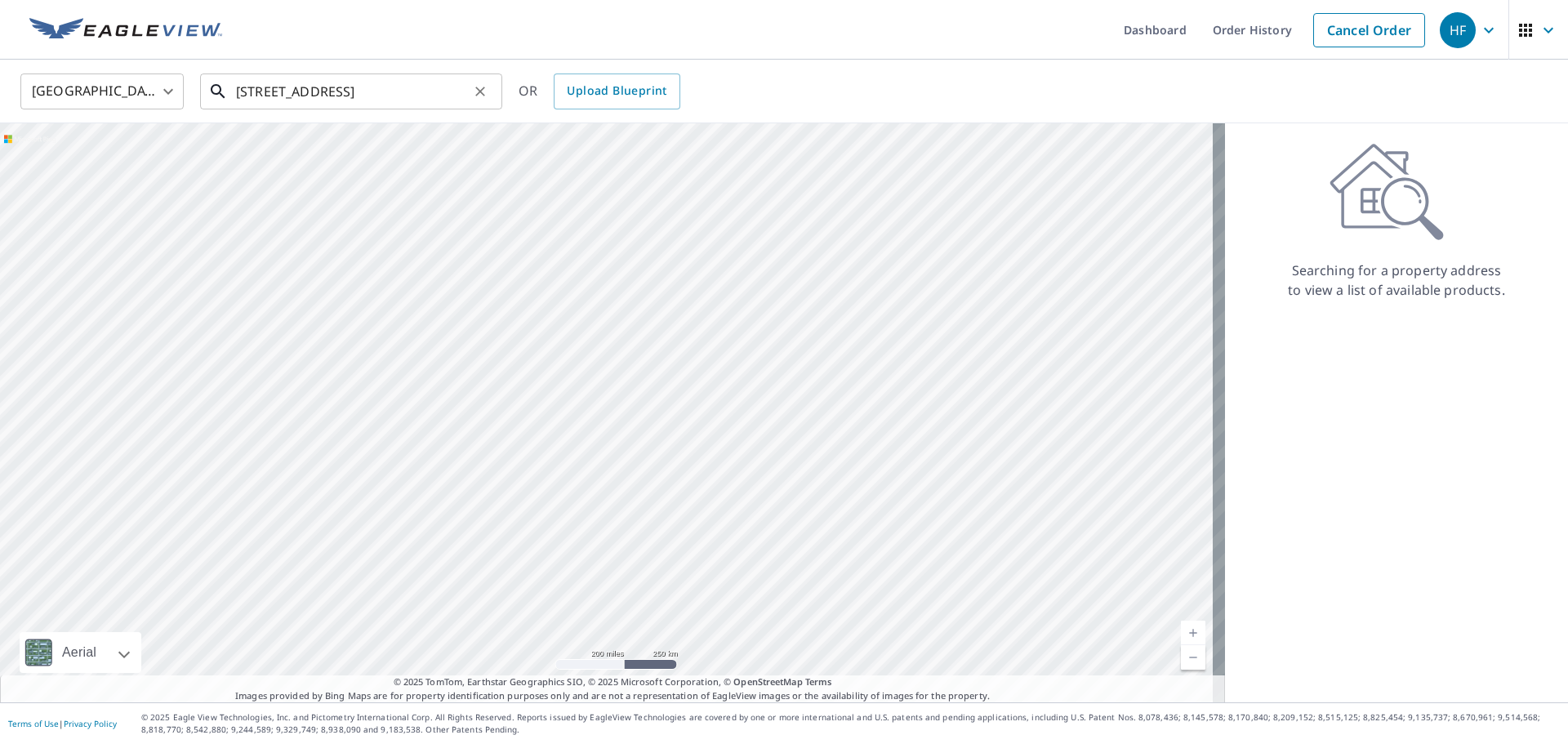
click at [412, 92] on input "[STREET_ADDRESS]" at bounding box center [353, 91] width 232 height 46
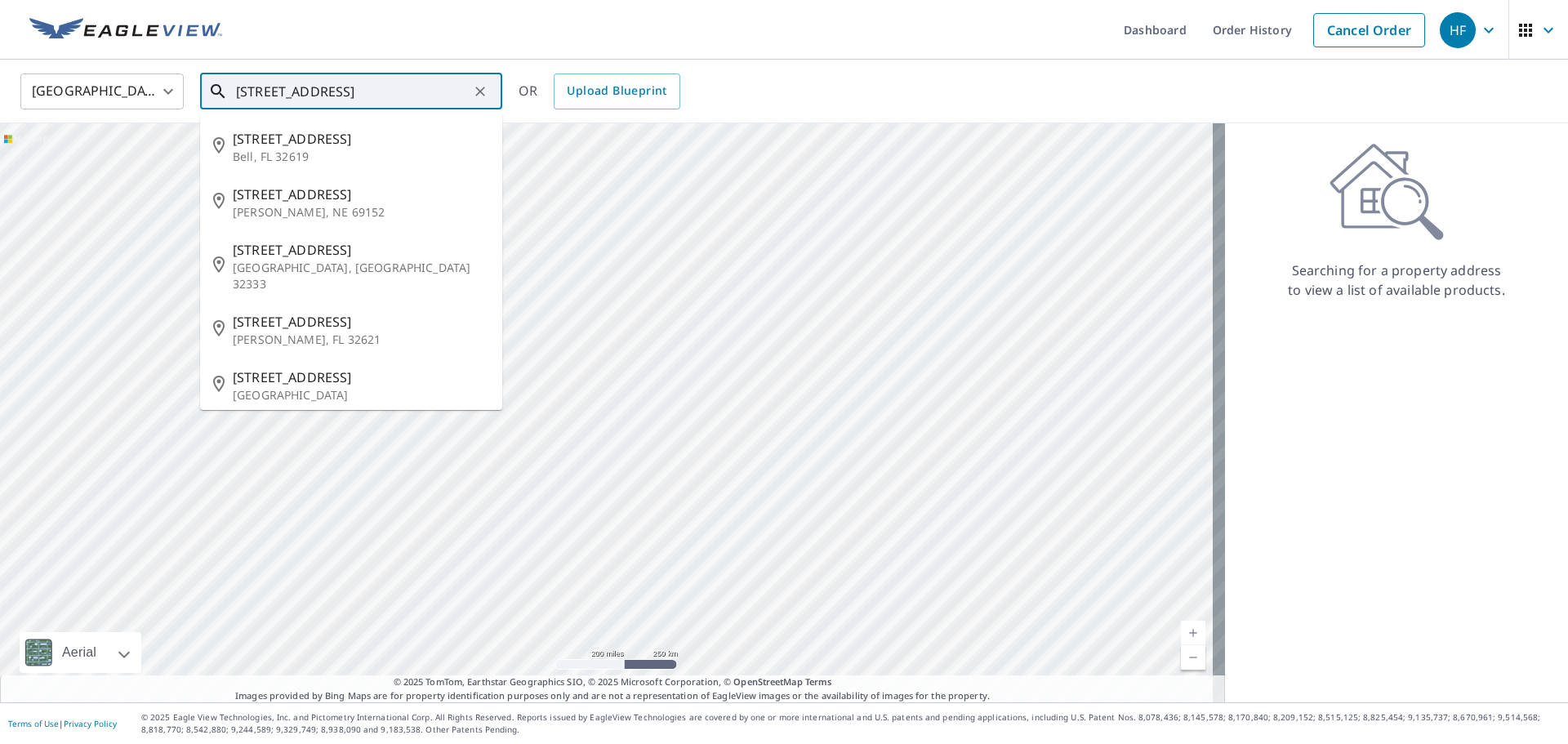
paste input "[GEOGRAPHIC_DATA]"
type input "[STREET_ADDRESS]"
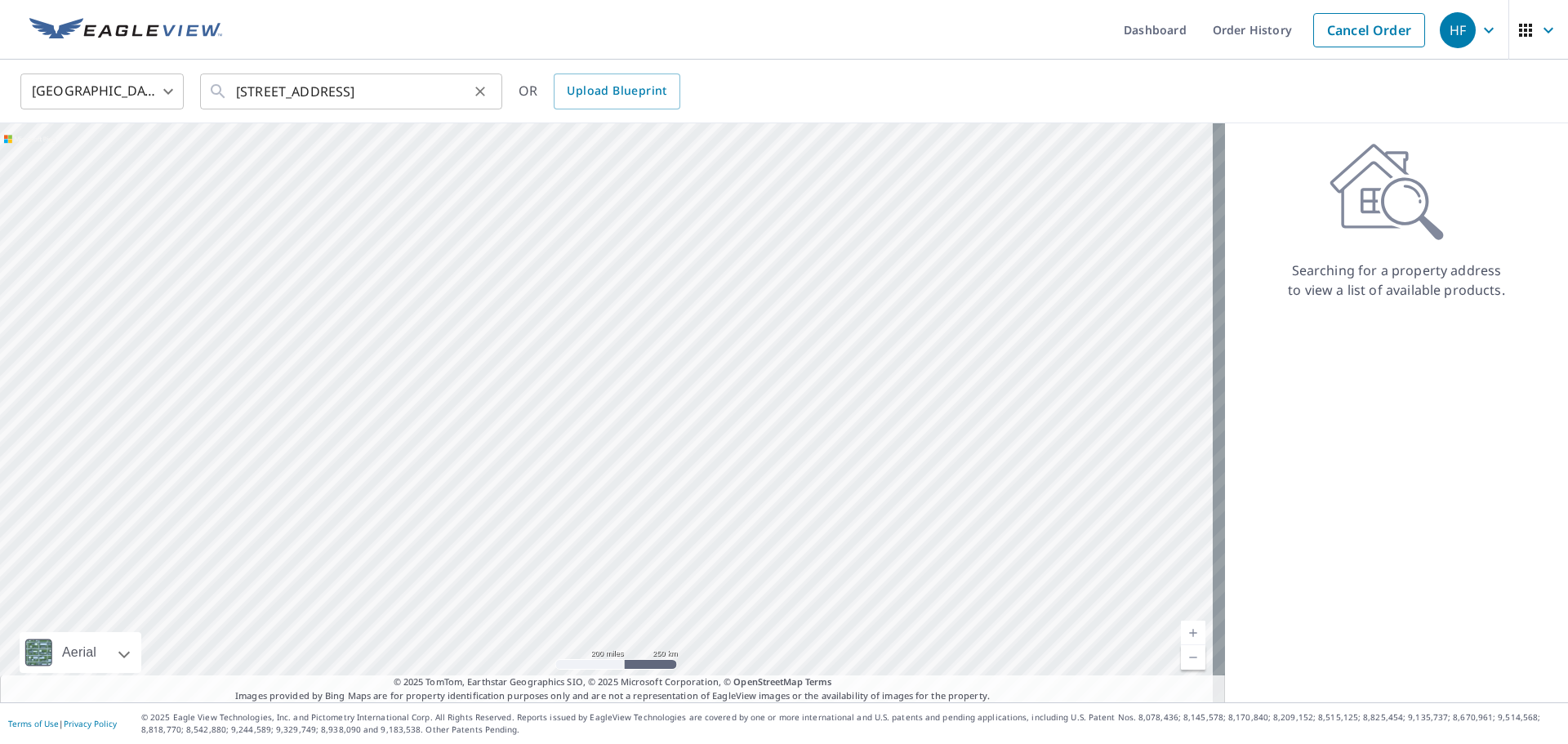
scroll to position [0, 0]
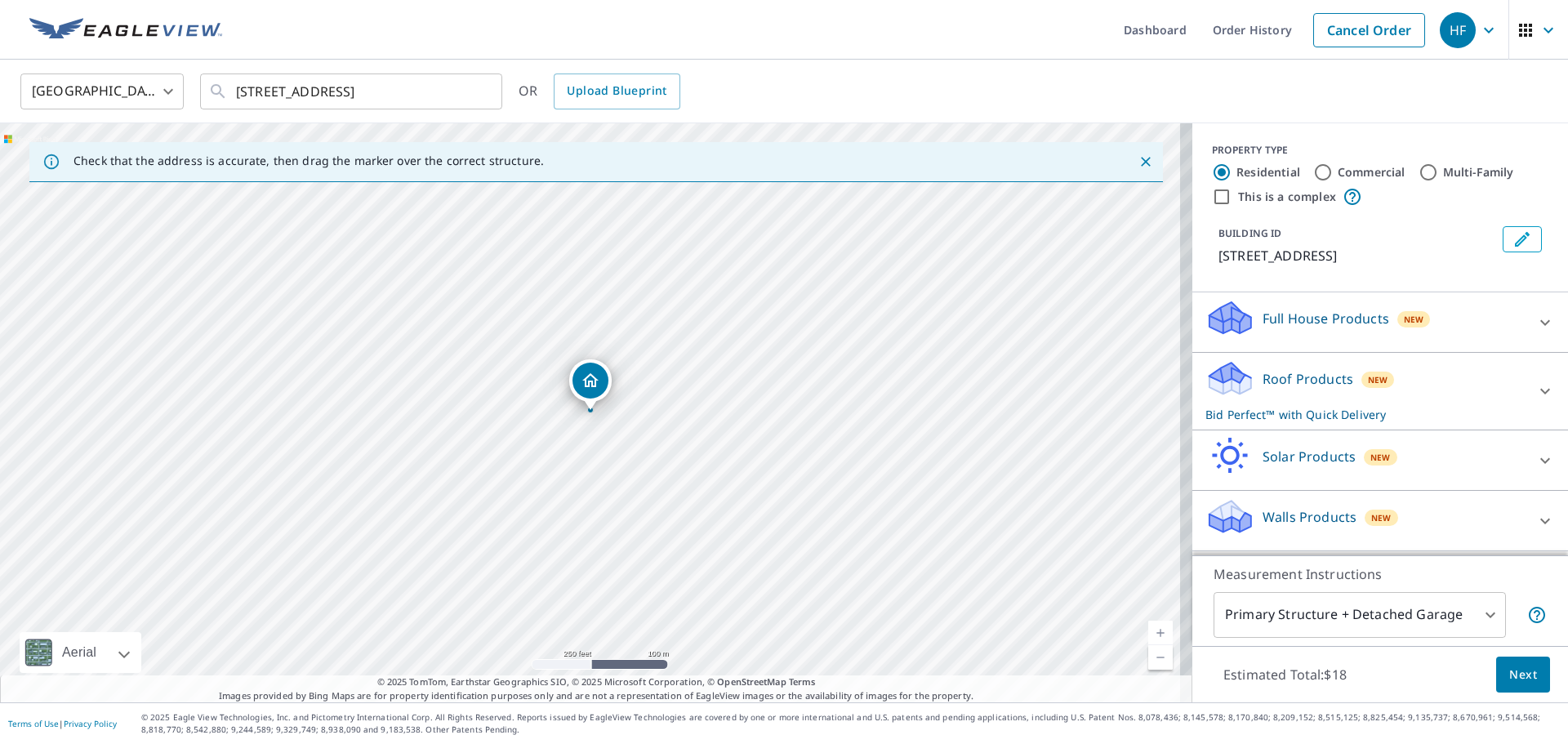
click at [1509, 666] on span "Next" at bounding box center [1523, 675] width 28 height 21
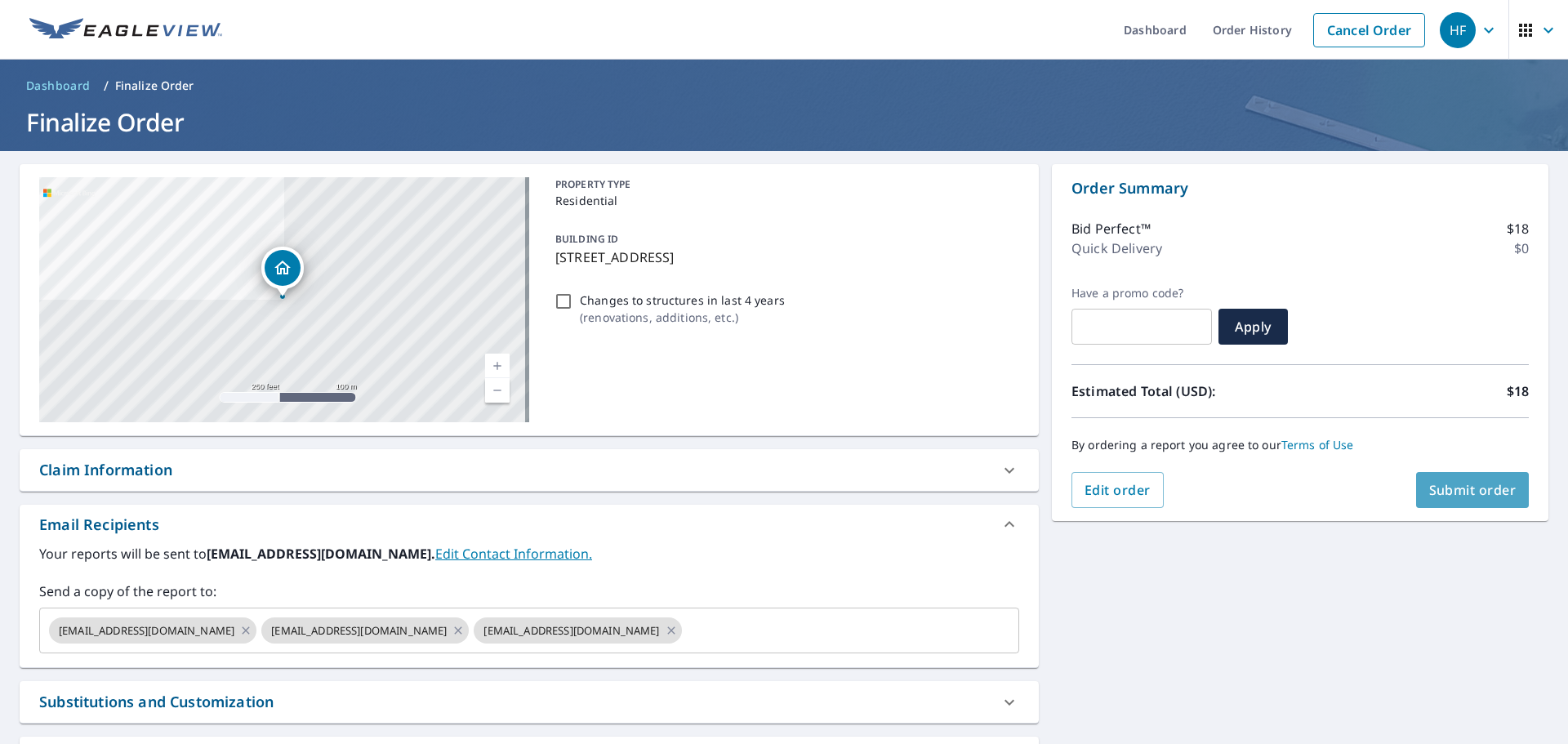
click at [1454, 486] on span "Submit order" at bounding box center [1473, 490] width 87 height 18
checkbox input "true"
